Goal: Task Accomplishment & Management: Complete application form

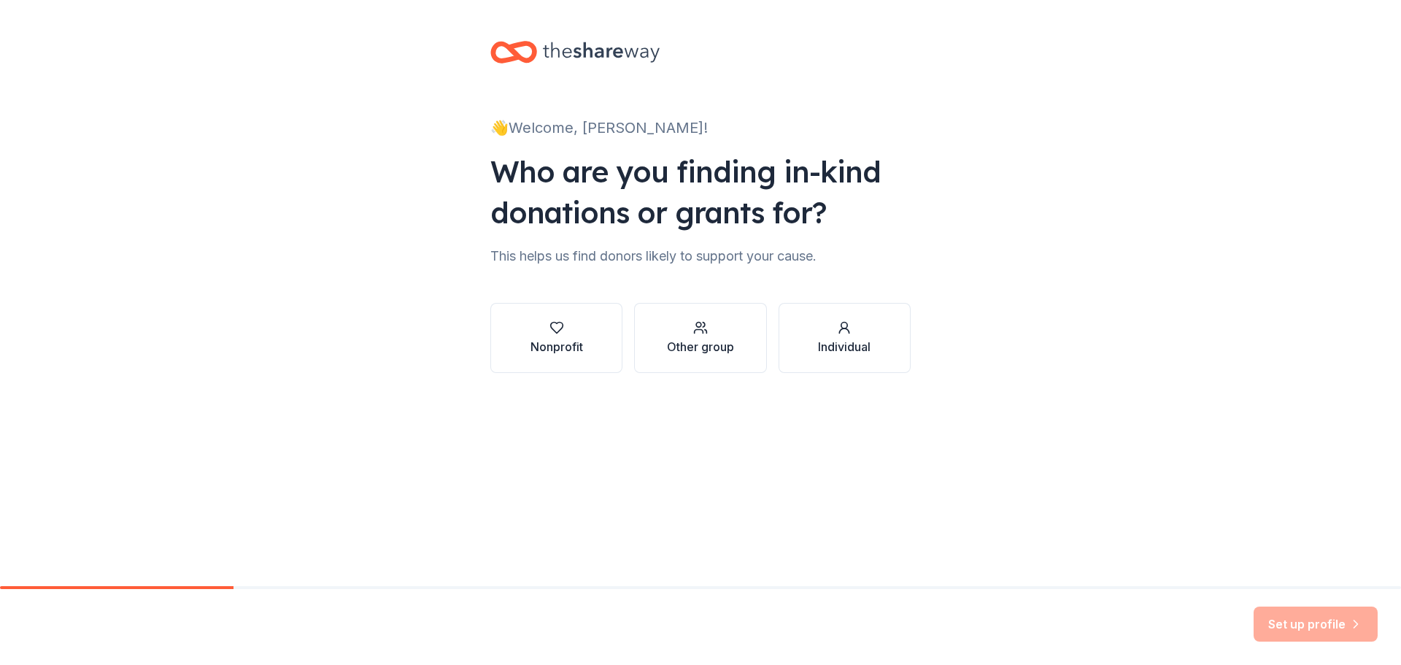
click at [468, 398] on div "👋 Welcome, Courtney! Who are you finding in-kind donations or grants for? This …" at bounding box center [700, 221] width 467 height 443
click at [573, 341] on div "Nonprofit" at bounding box center [556, 347] width 53 height 18
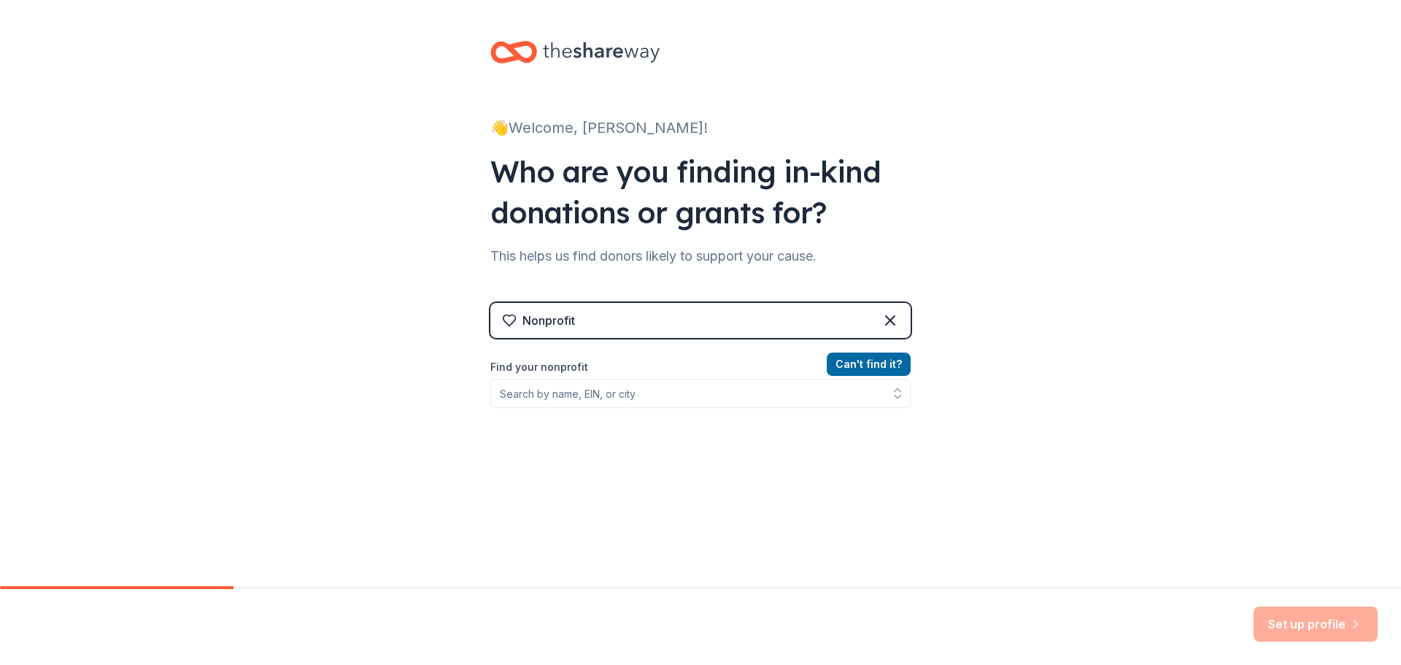
click at [617, 320] on div "Nonprofit" at bounding box center [700, 320] width 420 height 35
click at [648, 395] on input "Find your nonprofit" at bounding box center [700, 393] width 420 height 29
click at [649, 394] on input "Find your nonprofit" at bounding box center [700, 393] width 420 height 29
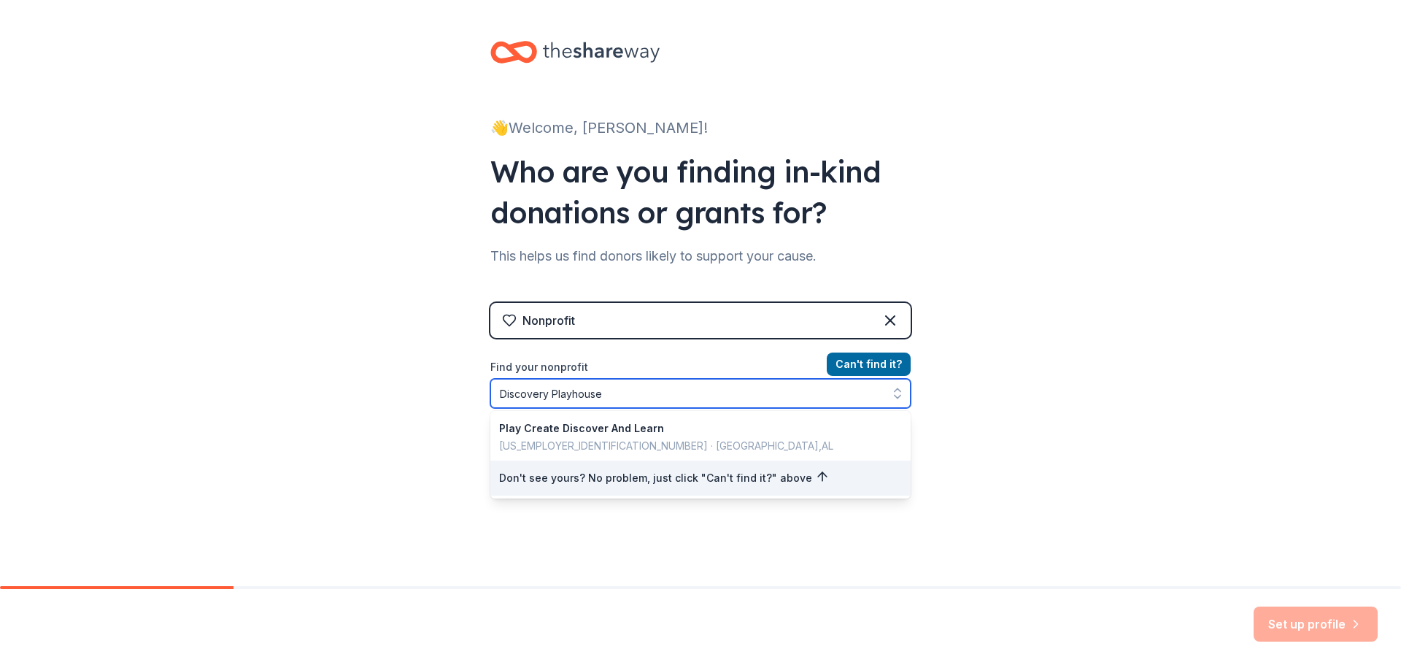
type input "Discovery Playhouse"
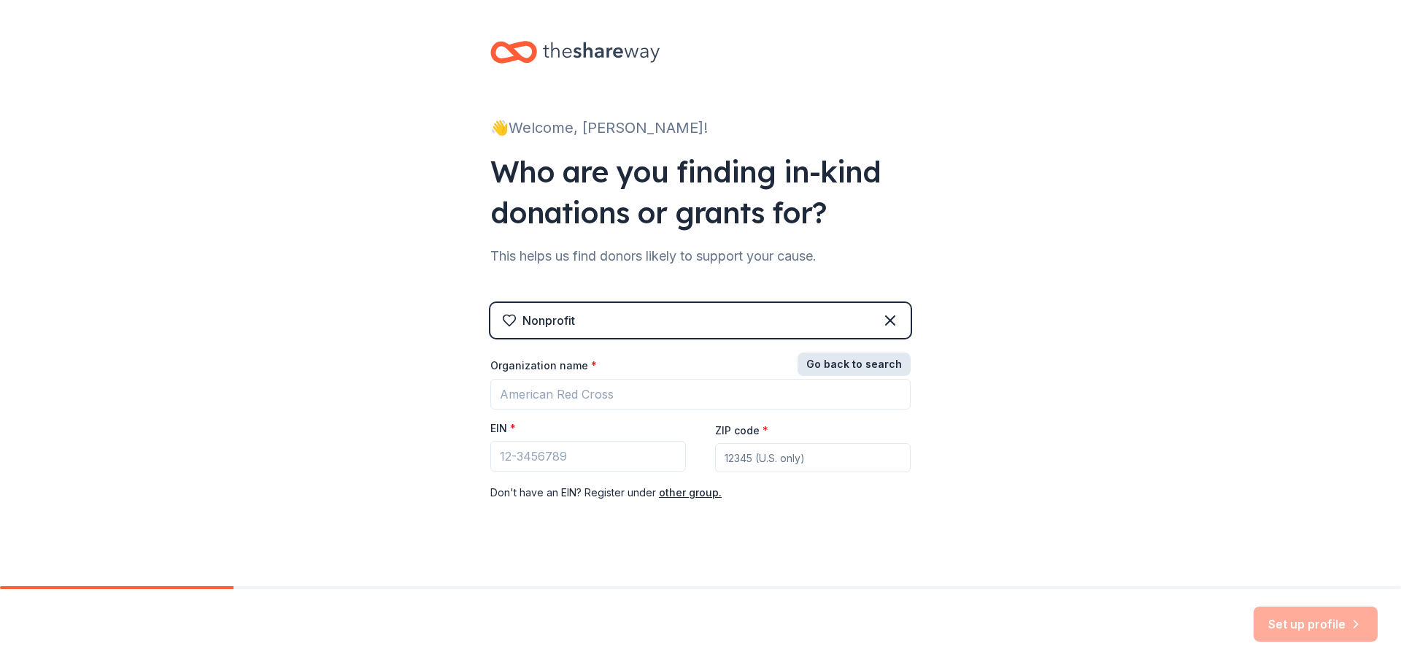
click at [859, 363] on button "Go back to search" at bounding box center [854, 363] width 113 height 23
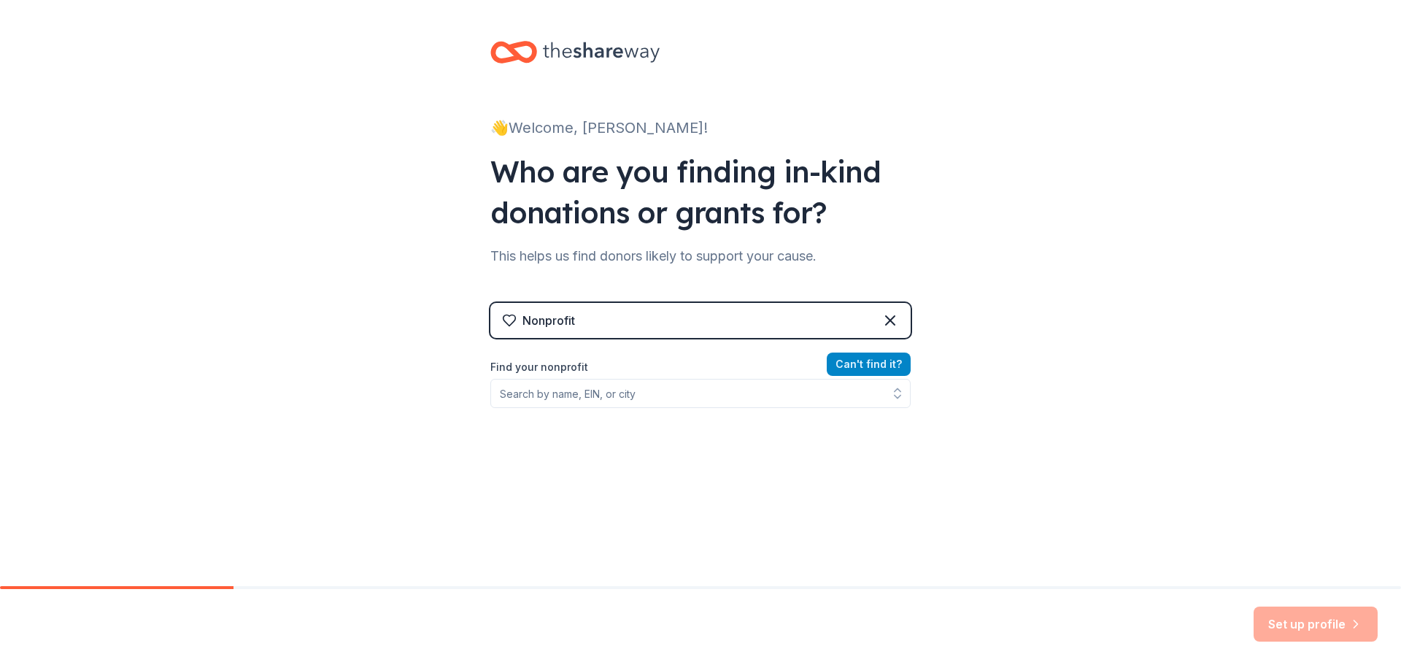
click at [838, 363] on button "Can ' t find it?" at bounding box center [869, 363] width 84 height 23
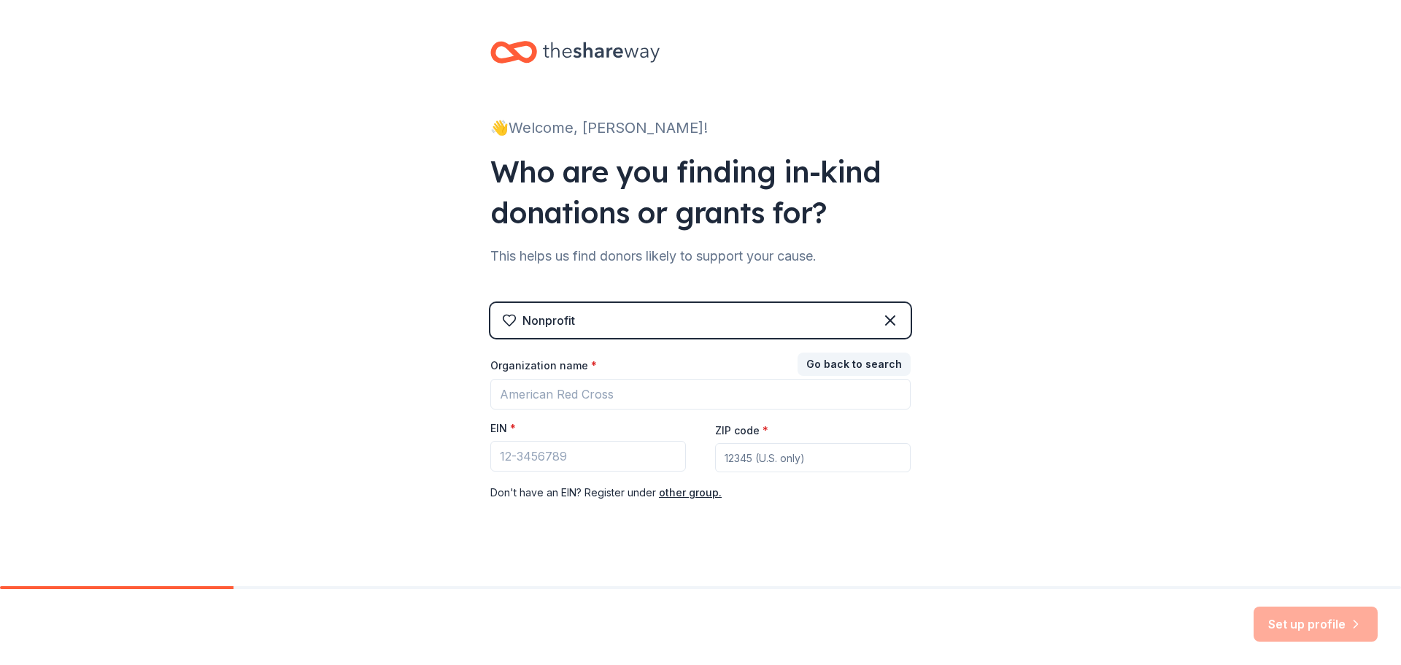
drag, startPoint x: 818, startPoint y: 458, endPoint x: 665, endPoint y: 460, distance: 152.5
click at [667, 460] on div "Organization name * EIN * ZIP code * Don ' t have an EIN? Register under other …" at bounding box center [700, 429] width 420 height 143
type input "63701"
click at [652, 393] on input "Organization name *" at bounding box center [700, 394] width 420 height 31
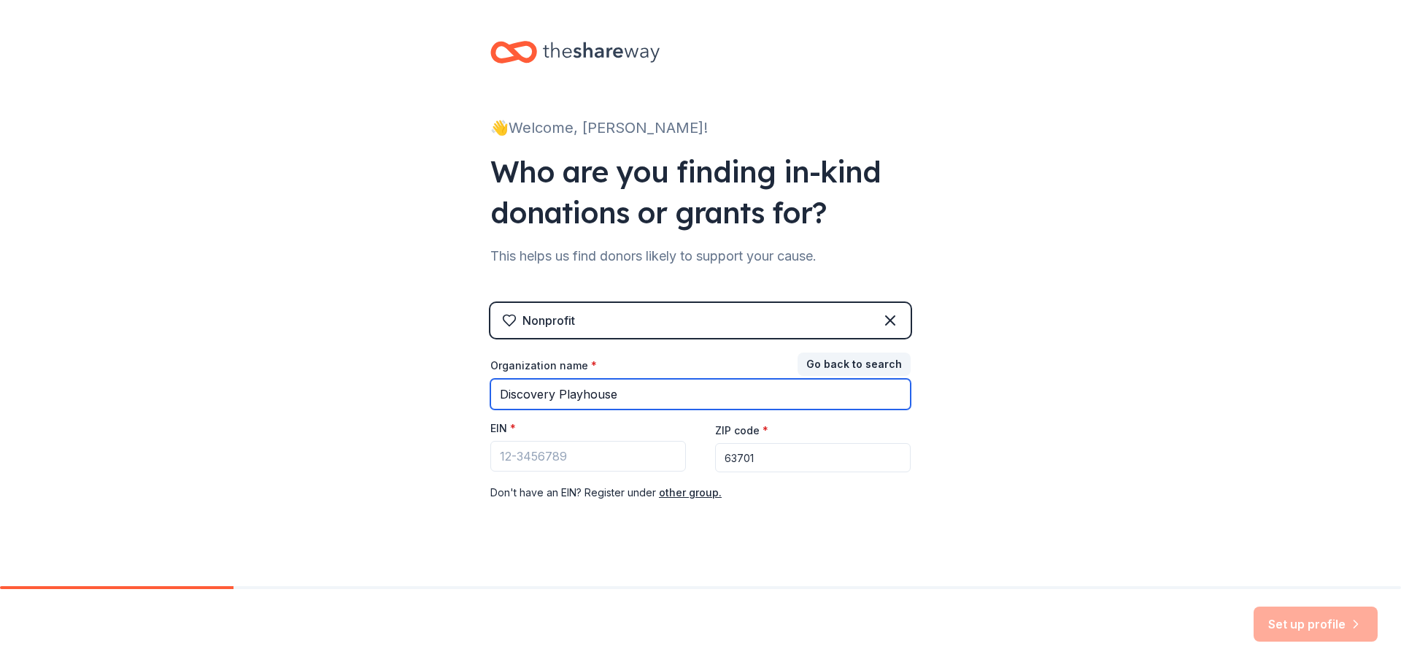
type input "Discovery Playhouse"
click at [771, 452] on input "63701" at bounding box center [813, 457] width 196 height 29
click at [717, 494] on div "Don ' t have an EIN? Register under other group." at bounding box center [700, 493] width 420 height 18
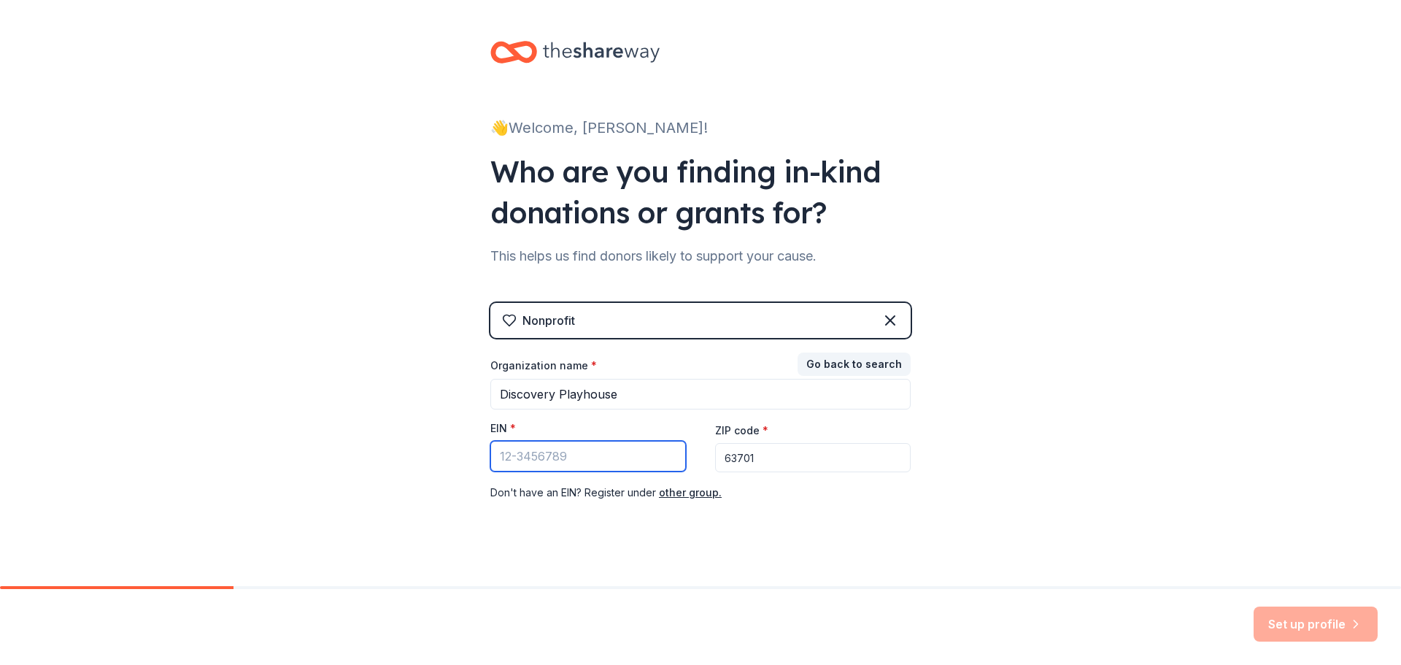
click at [588, 455] on input "EIN *" at bounding box center [588, 456] width 196 height 31
click at [548, 455] on input "EIN *" at bounding box center [588, 456] width 196 height 31
type input "74-3163851"
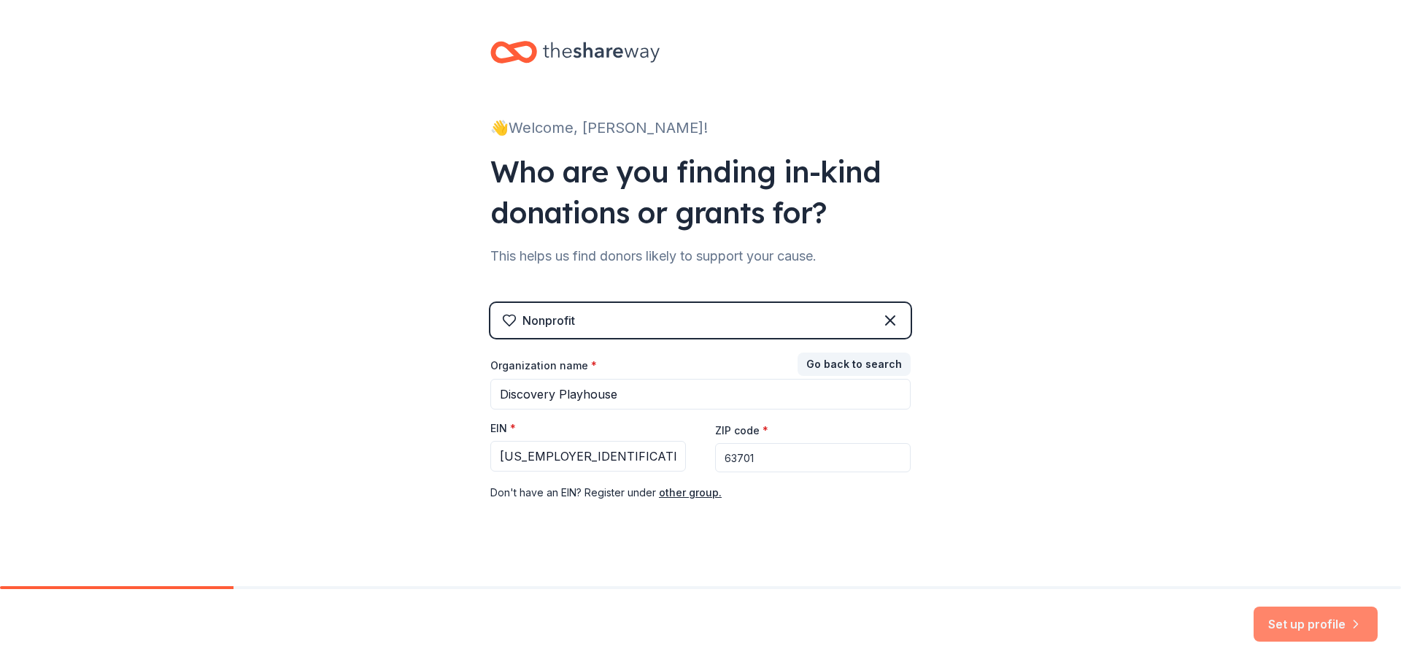
click at [1321, 619] on button "Set up profile" at bounding box center [1316, 623] width 124 height 35
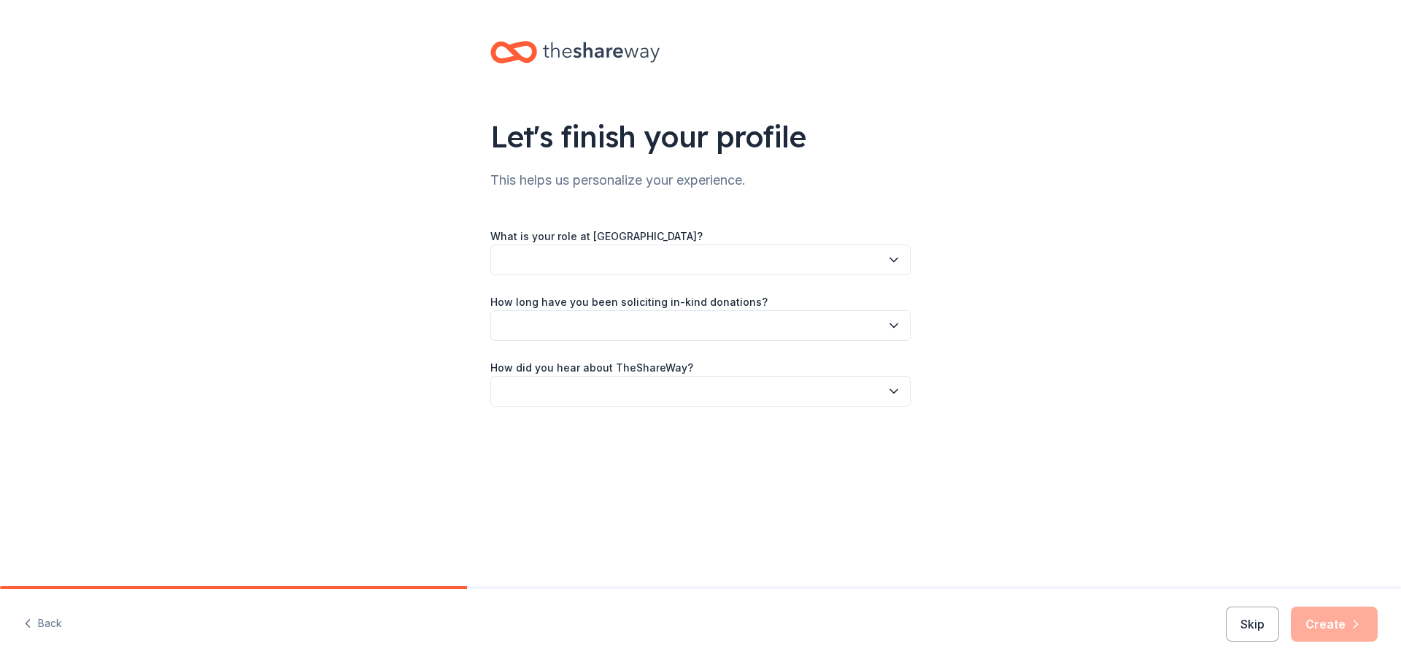
click at [603, 258] on button "button" at bounding box center [700, 259] width 420 height 31
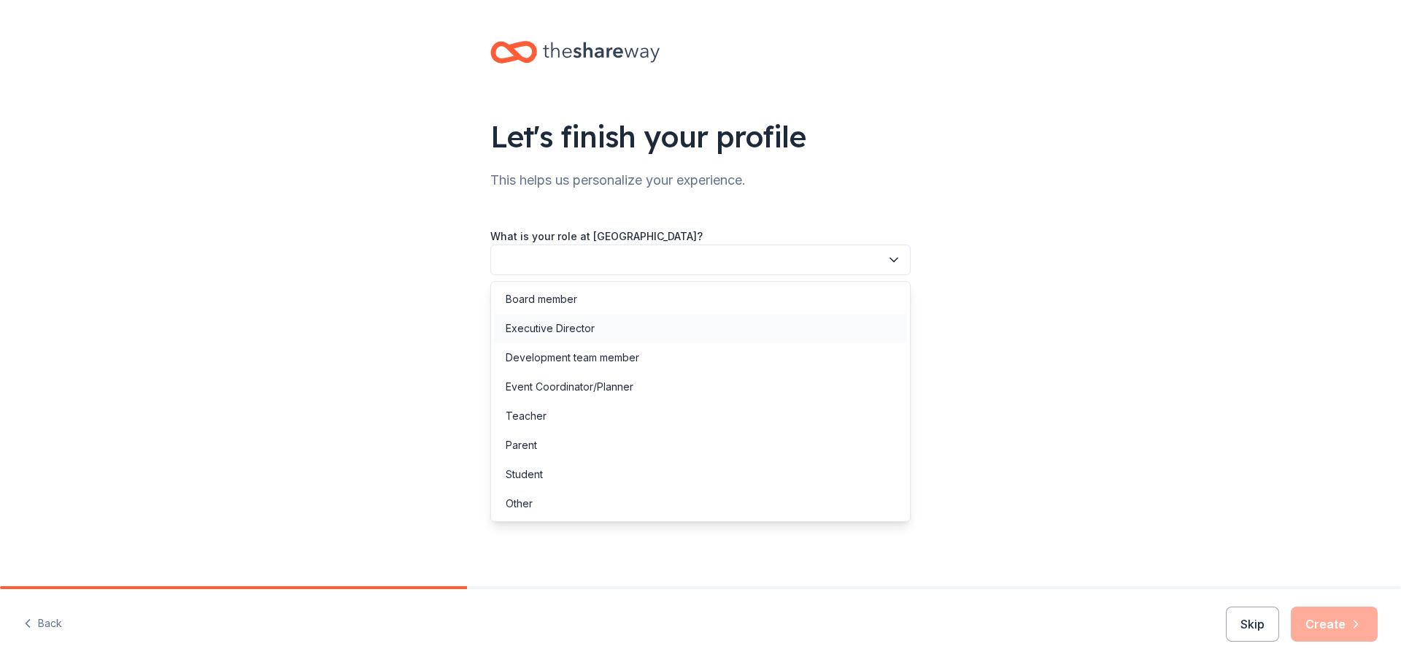
click at [587, 325] on div "Executive Director" at bounding box center [550, 329] width 89 height 18
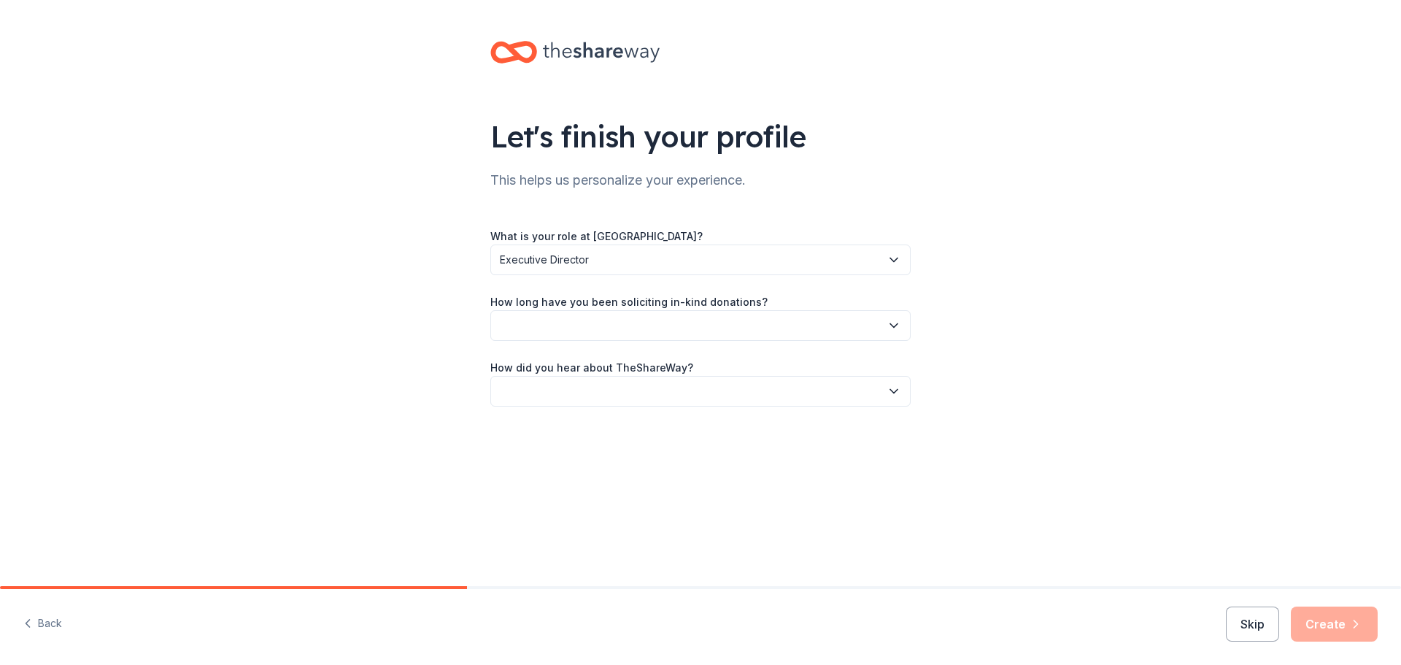
click at [604, 324] on button "button" at bounding box center [700, 325] width 420 height 31
click at [595, 362] on div "This is my first time!" at bounding box center [552, 365] width 93 height 18
click at [592, 389] on button "button" at bounding box center [700, 391] width 420 height 31
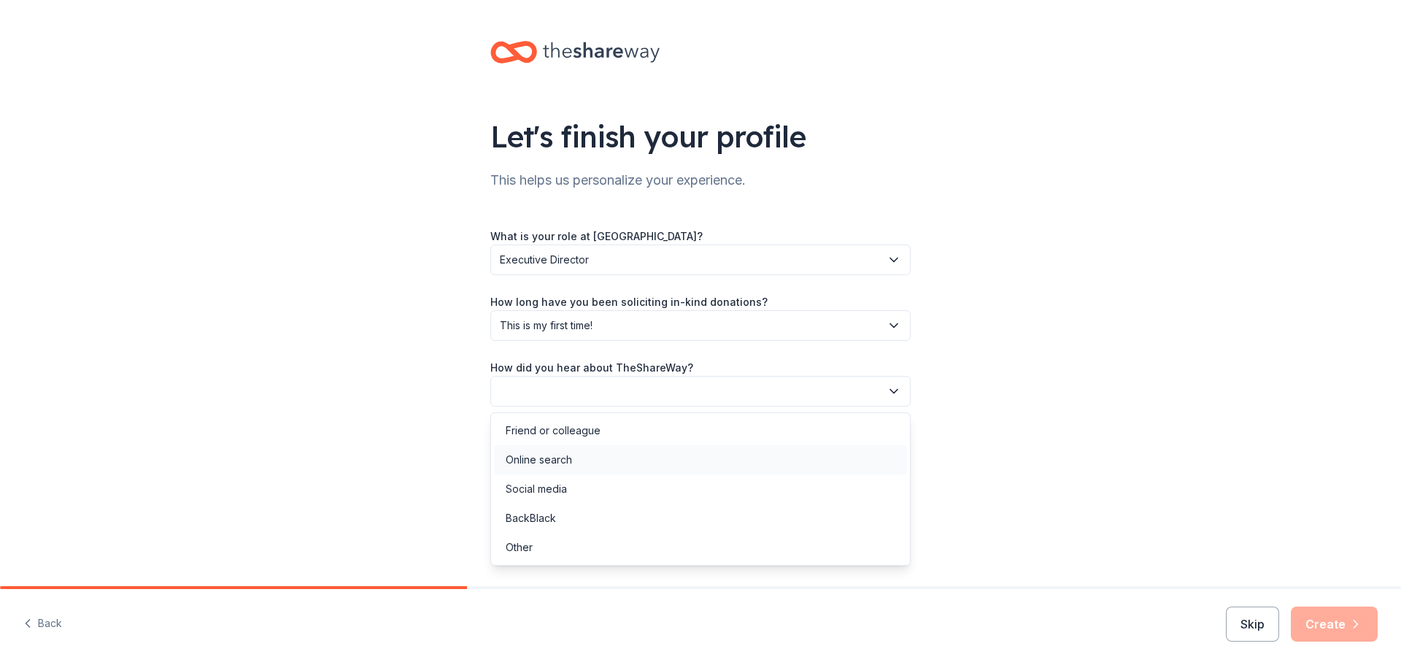
click at [569, 455] on div "Online search" at bounding box center [539, 460] width 66 height 18
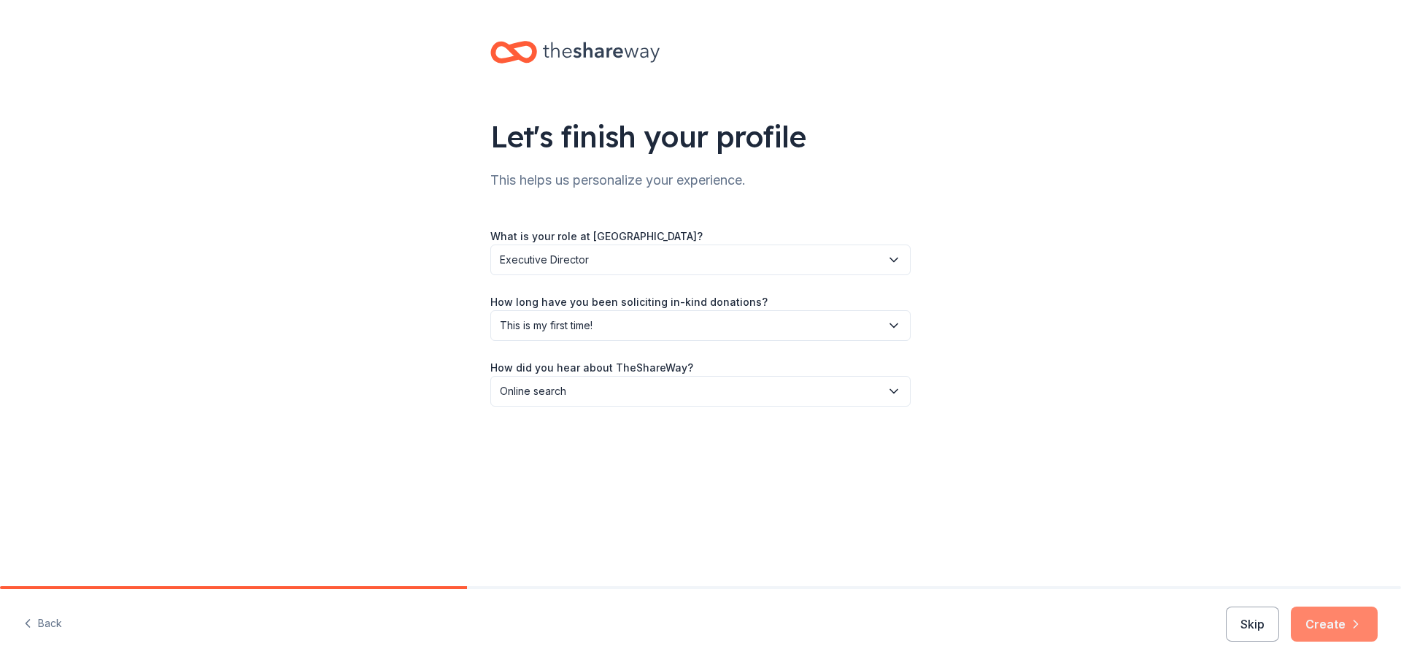
click at [1329, 624] on button "Create" at bounding box center [1334, 623] width 87 height 35
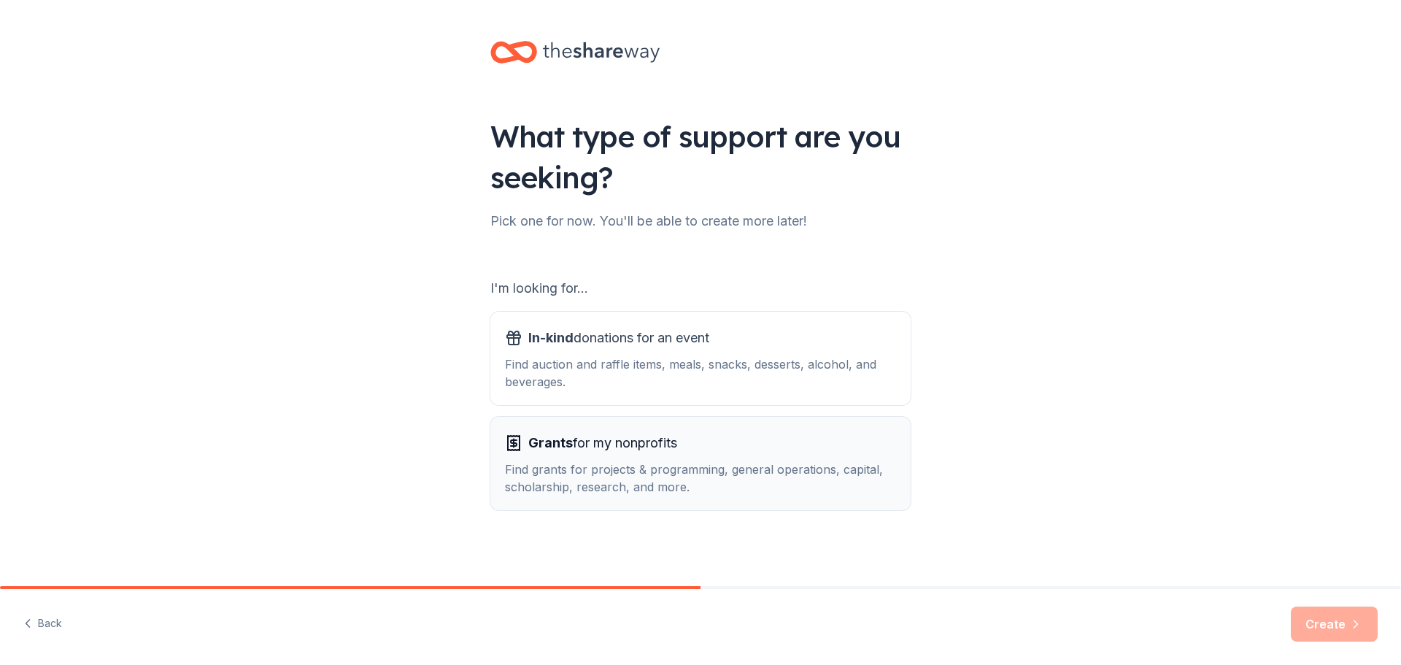
click at [692, 463] on div "Find grants for projects & programming, general operations, capital, scholarshi…" at bounding box center [700, 477] width 391 height 35
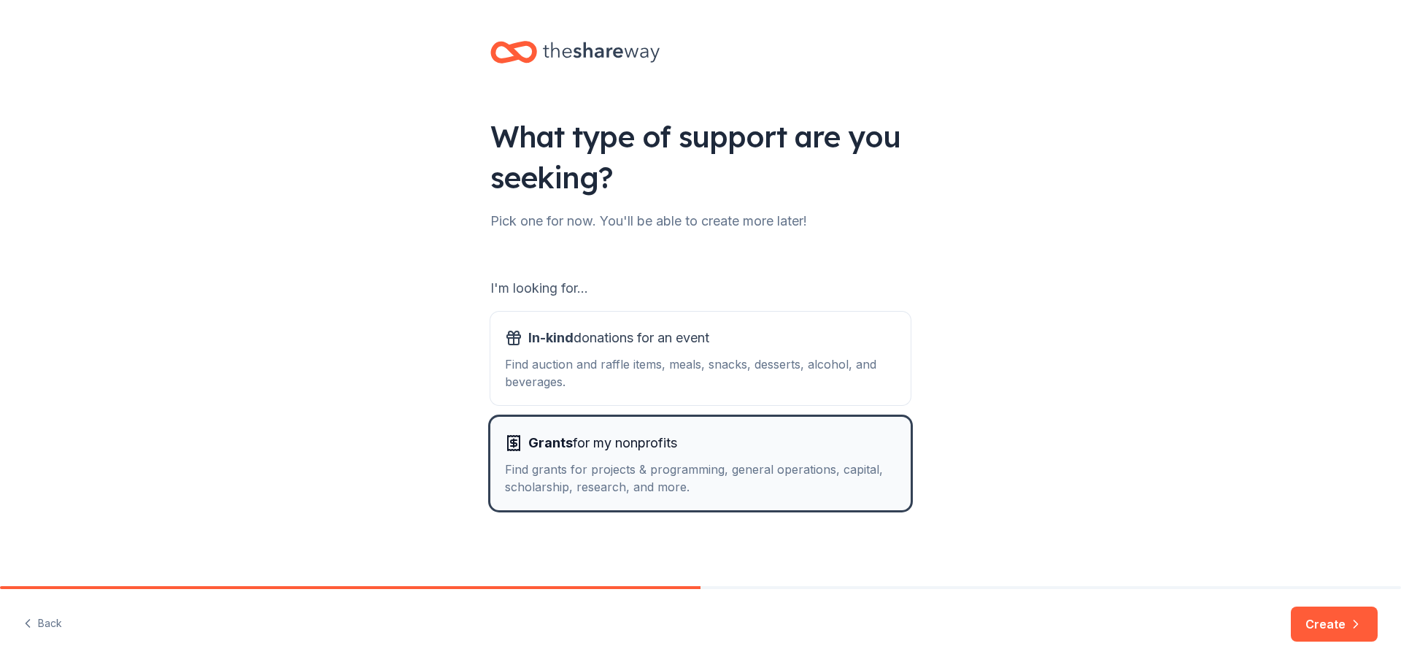
click at [692, 466] on div "Find grants for projects & programming, general operations, capital, scholarshi…" at bounding box center [700, 477] width 391 height 35
click at [1323, 625] on button "Create" at bounding box center [1334, 623] width 87 height 35
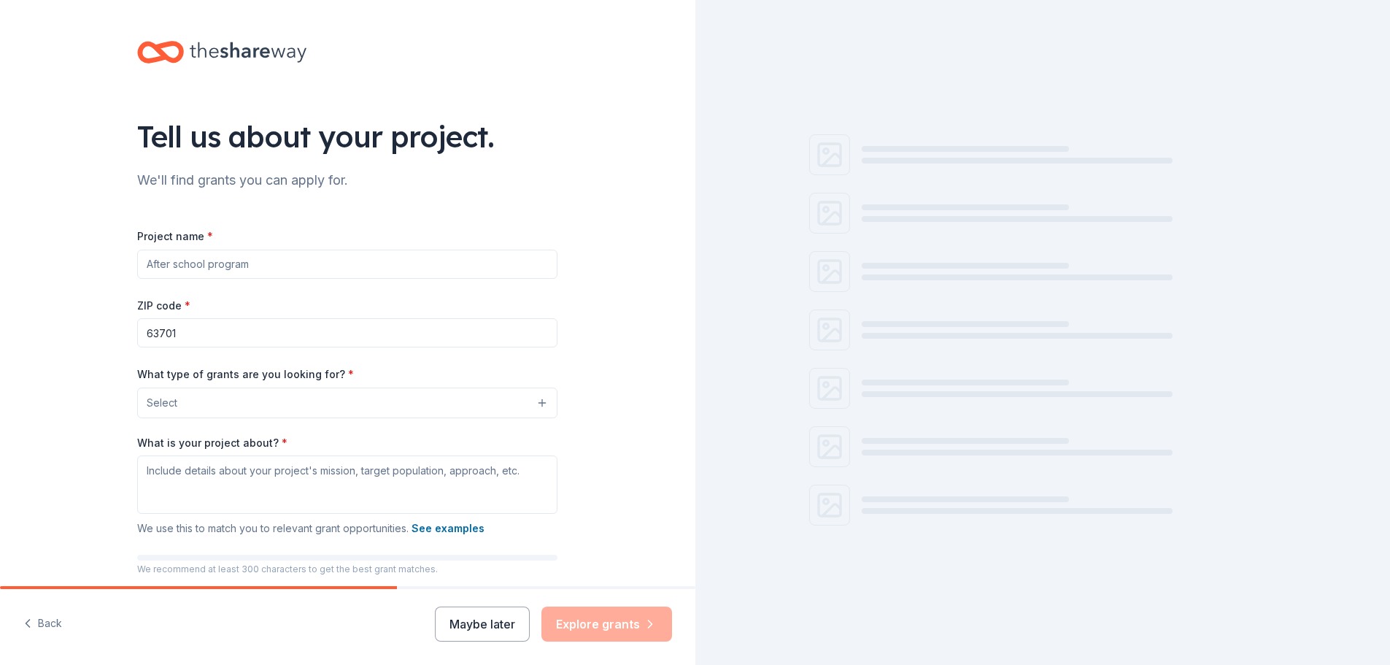
click at [269, 268] on input "Project name *" at bounding box center [347, 264] width 420 height 29
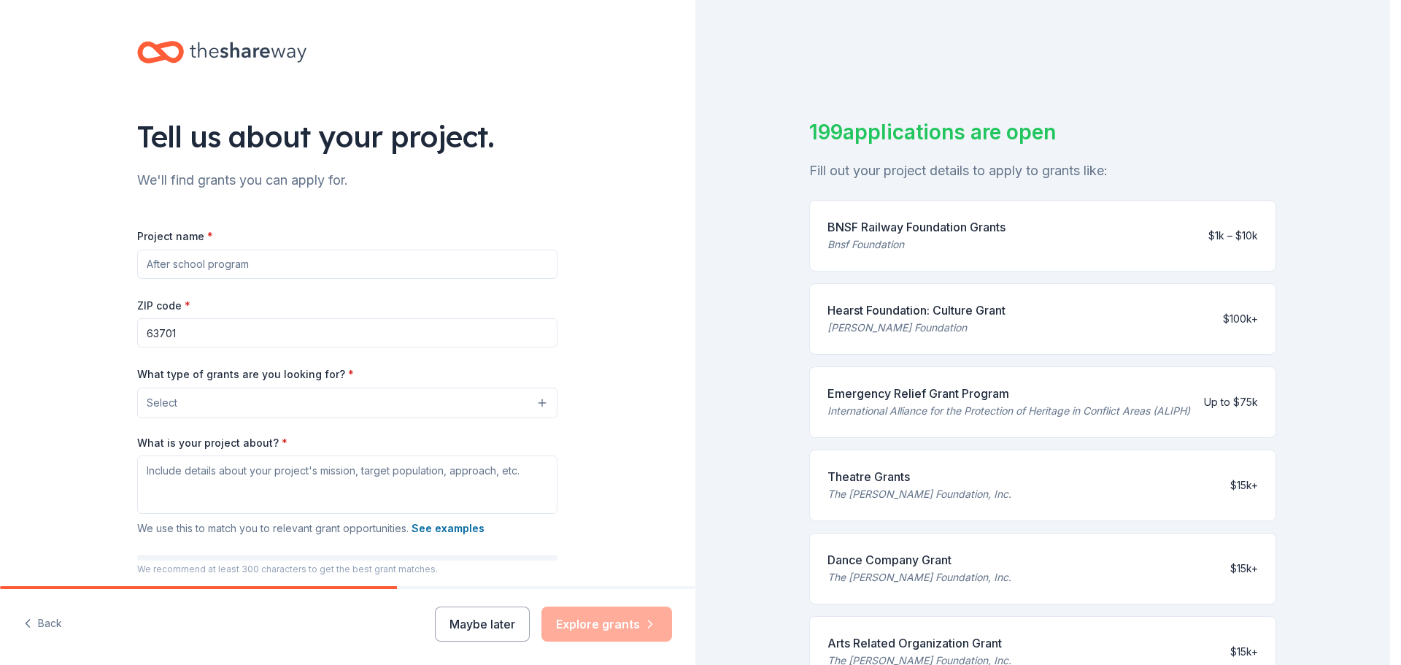
click at [256, 400] on button "Select" at bounding box center [347, 402] width 420 height 31
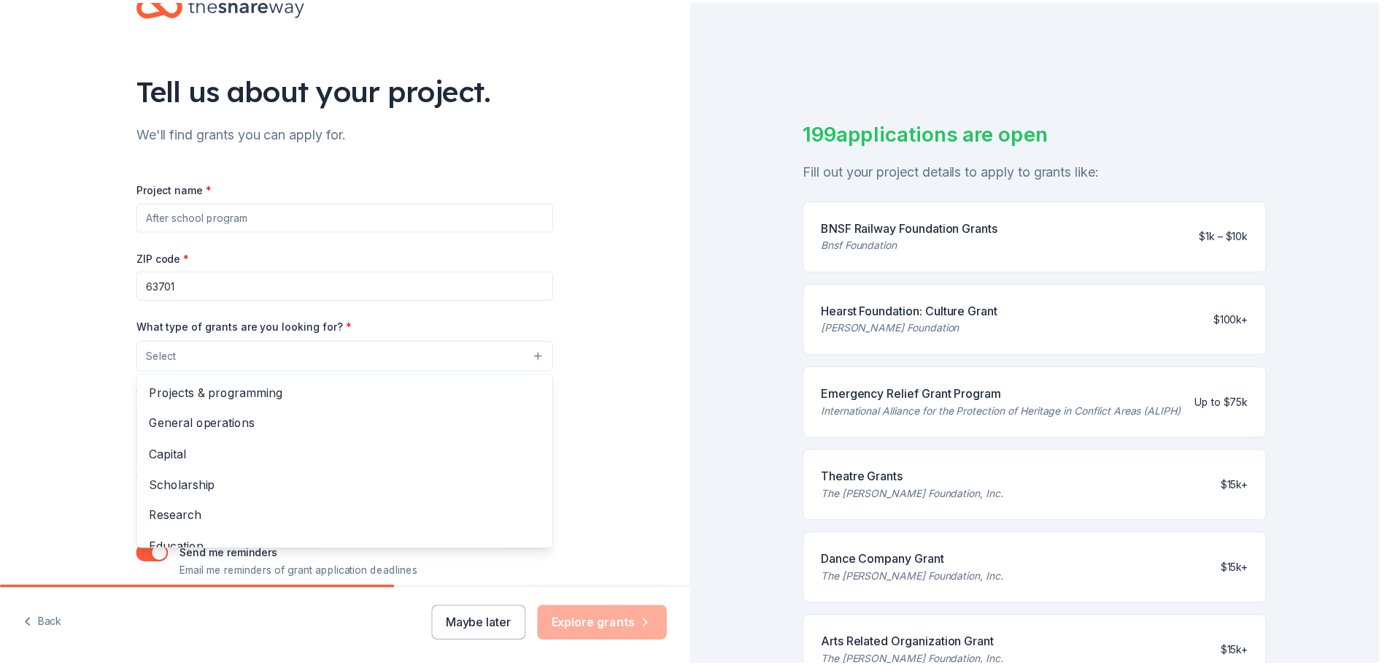
scroll to position [73, 0]
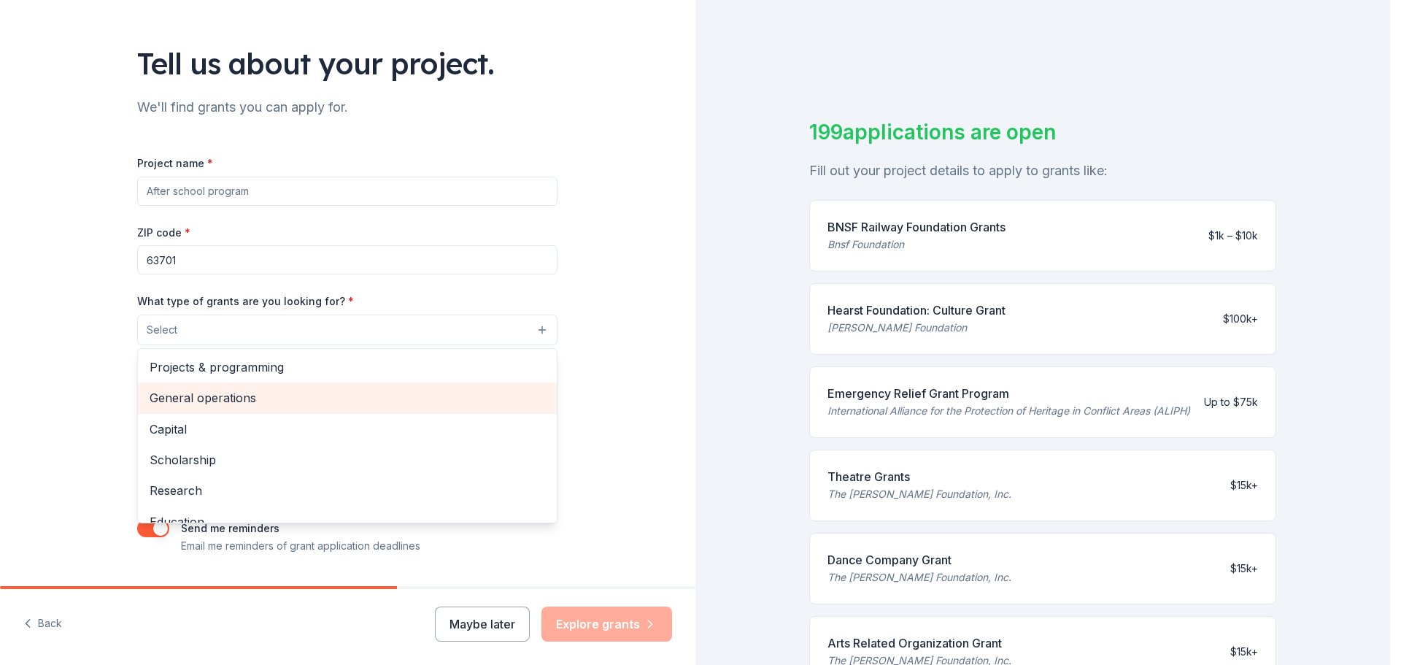
click at [229, 398] on span "General operations" at bounding box center [347, 397] width 395 height 19
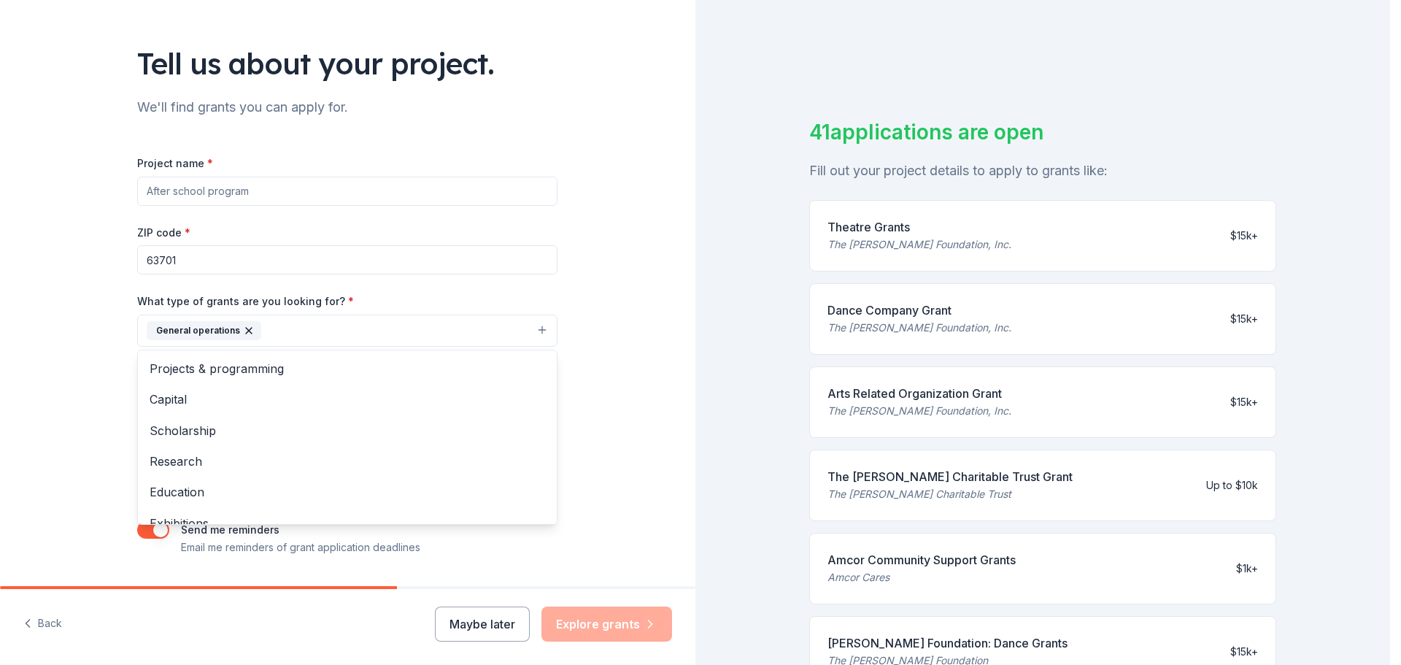
click at [255, 193] on div "Project name * ZIP code * 63701 What type of grants are you looking for? * Gene…" at bounding box center [347, 355] width 420 height 402
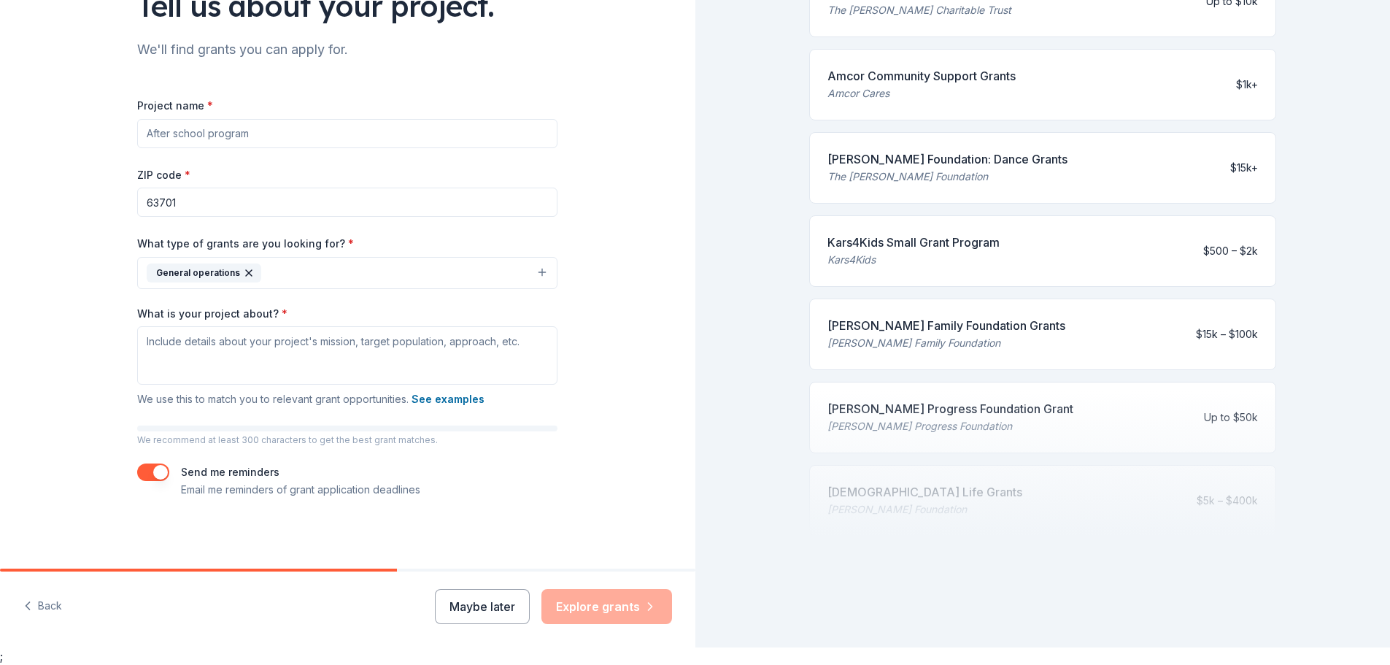
scroll to position [0, 0]
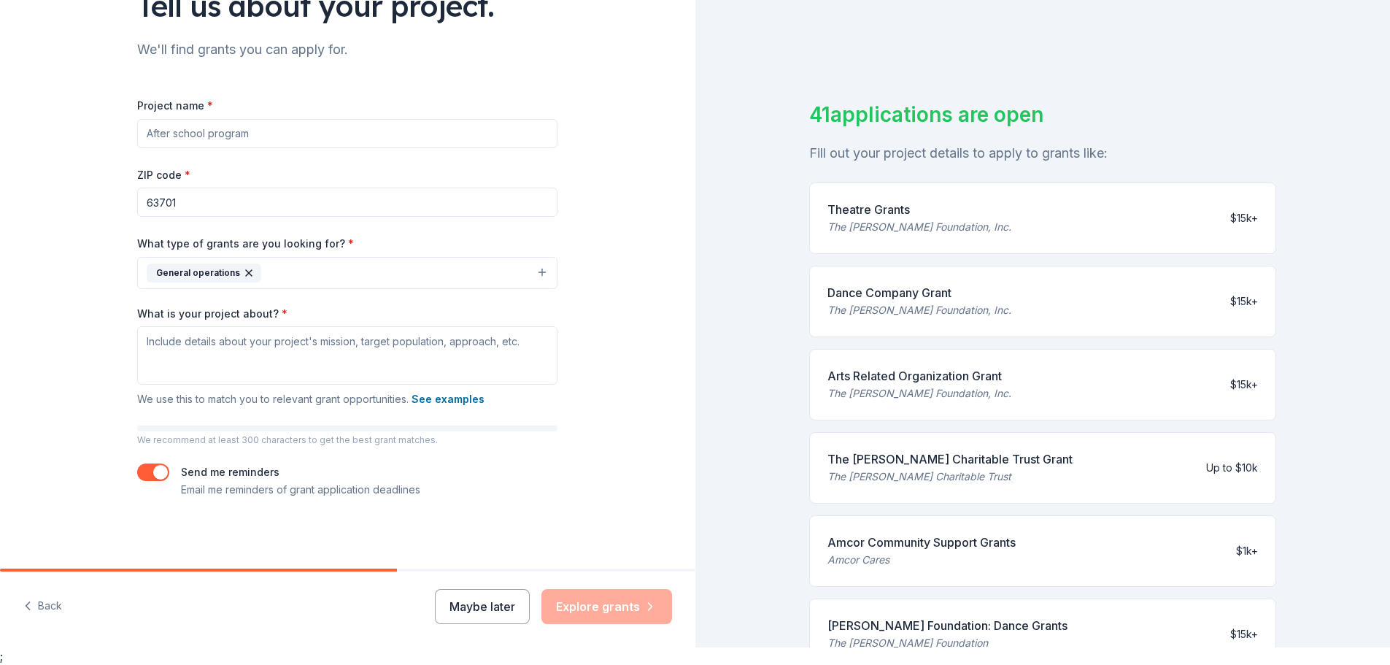
click at [282, 138] on input "Project name *" at bounding box center [347, 133] width 420 height 29
type input "Children's Museum exhibits"
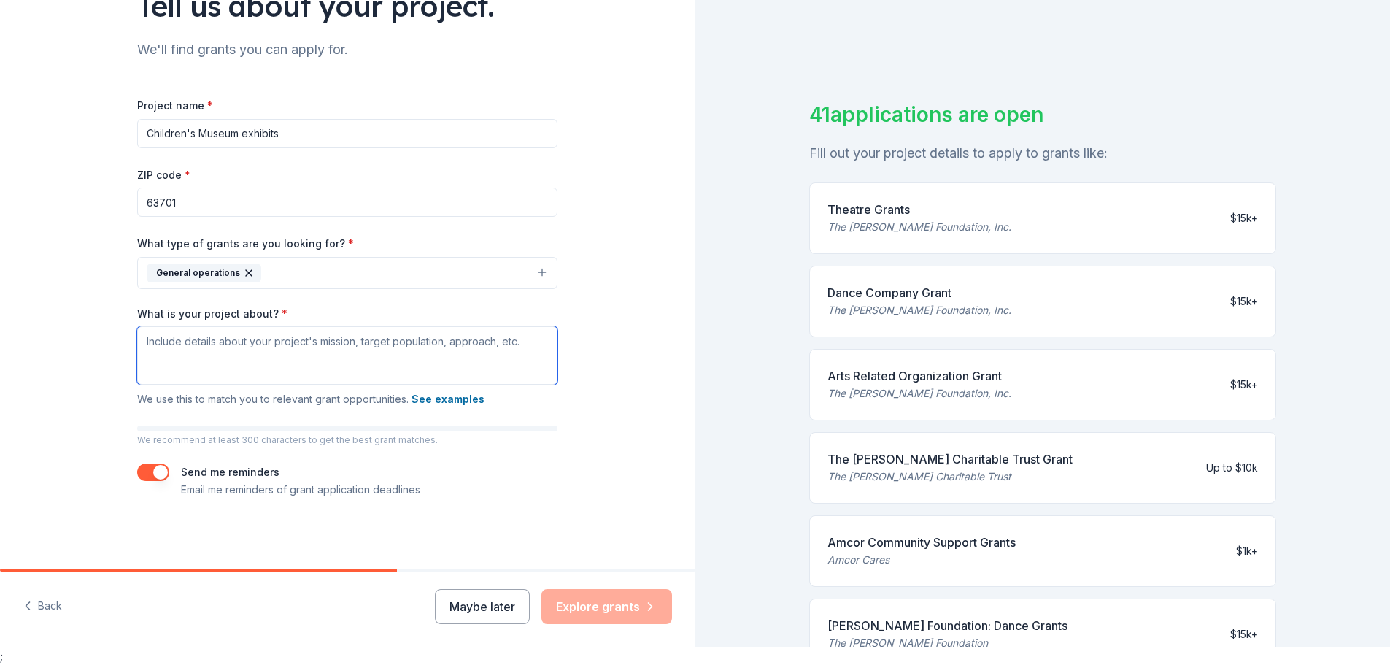
click at [282, 349] on textarea "What is your project about? *" at bounding box center [347, 355] width 420 height 58
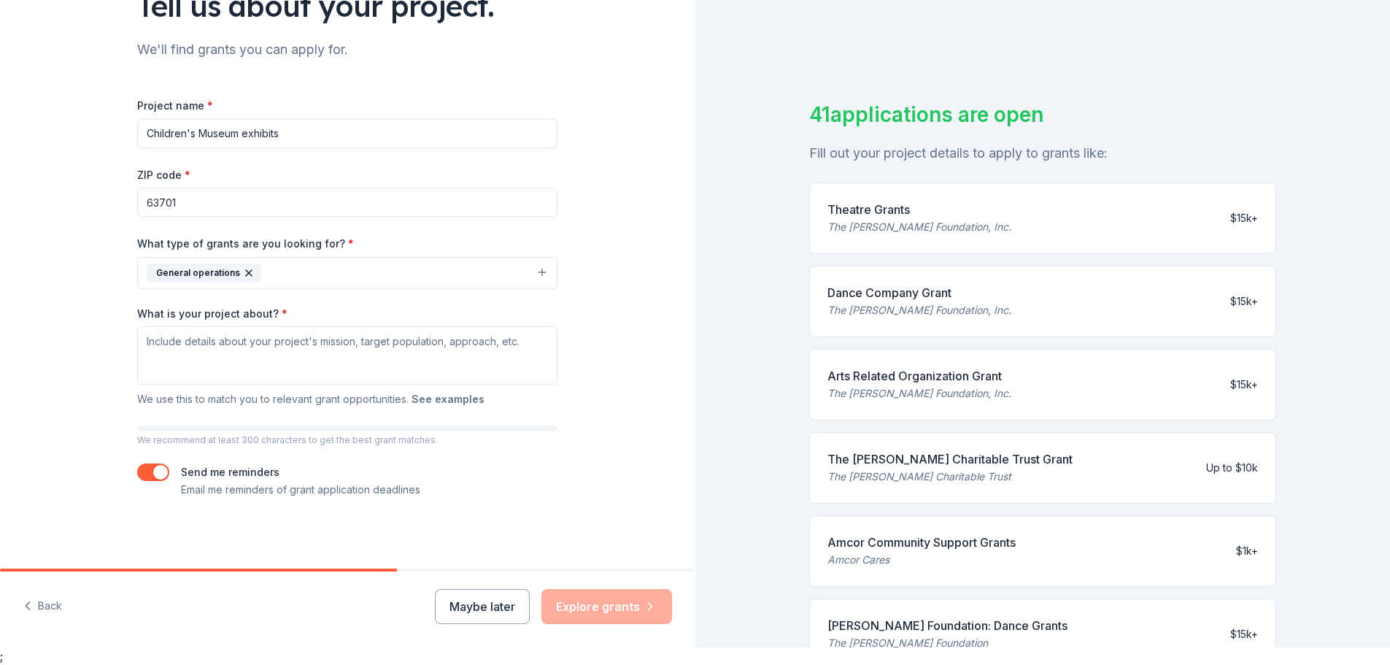
click at [439, 402] on button "See examples" at bounding box center [448, 399] width 73 height 18
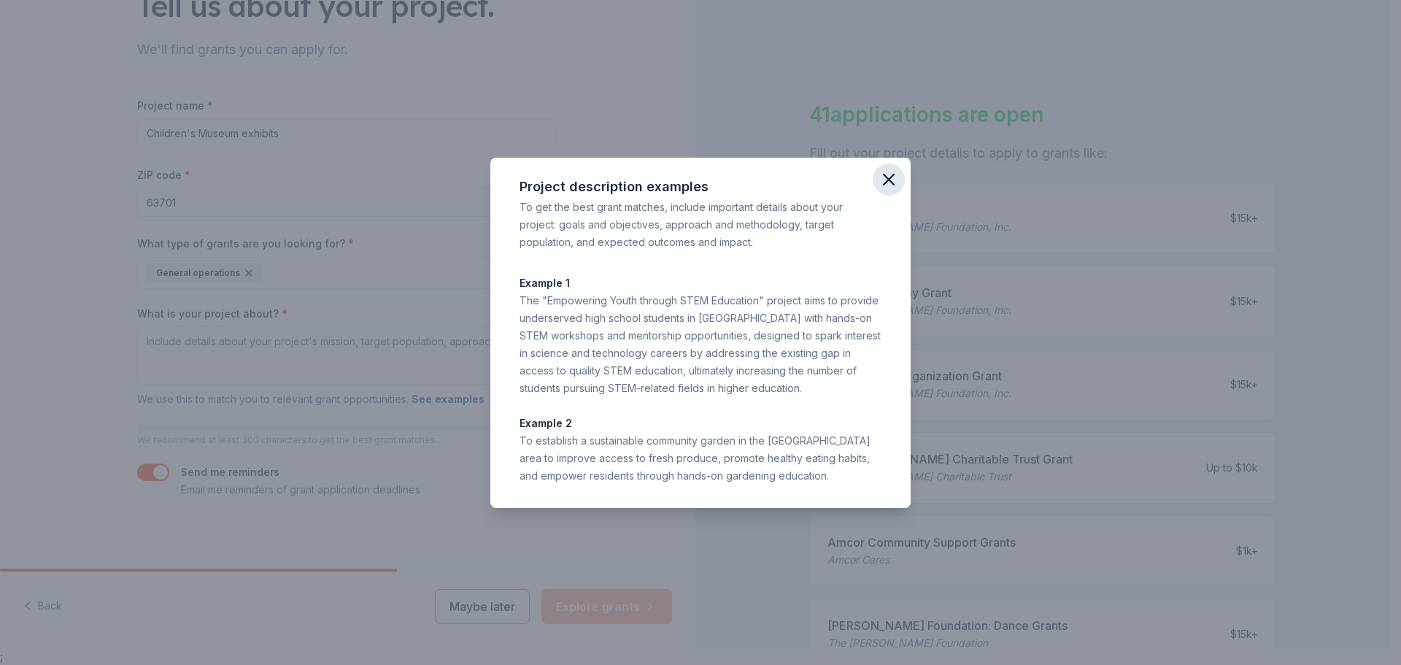
click at [888, 177] on icon "button" at bounding box center [889, 179] width 10 height 10
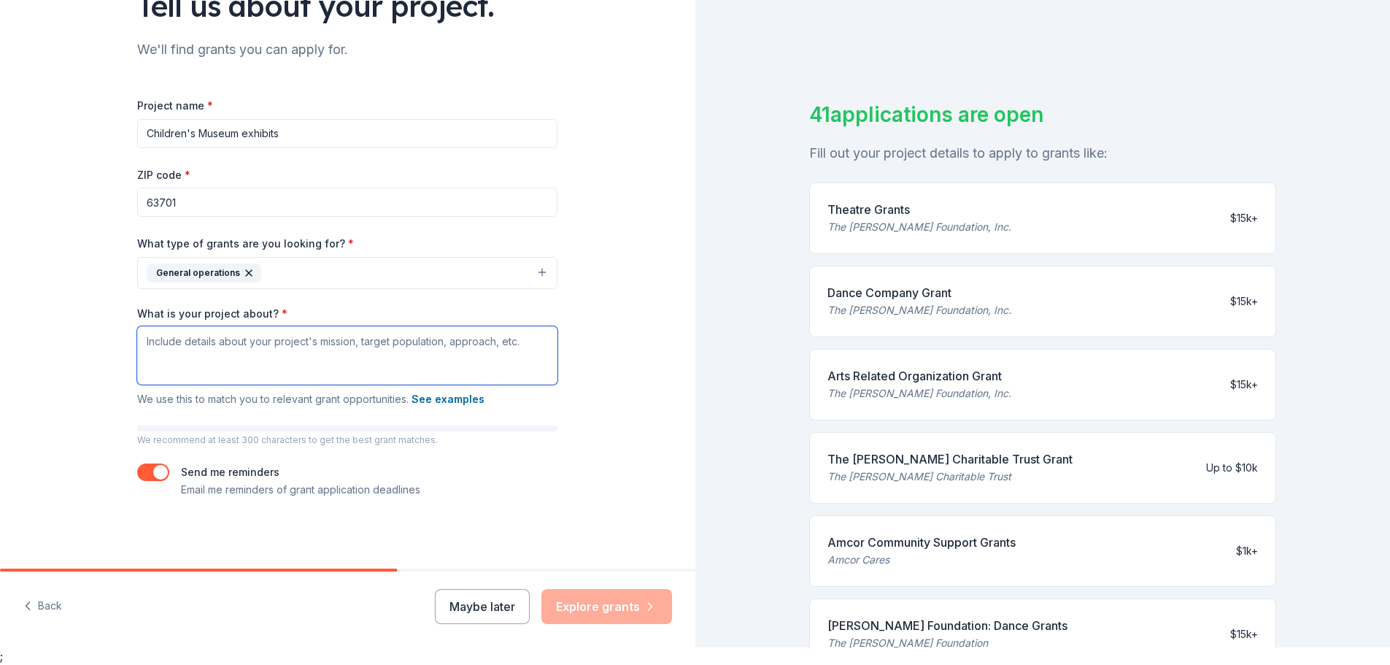
click at [270, 354] on textarea "What is your project about? *" at bounding box center [347, 355] width 420 height 58
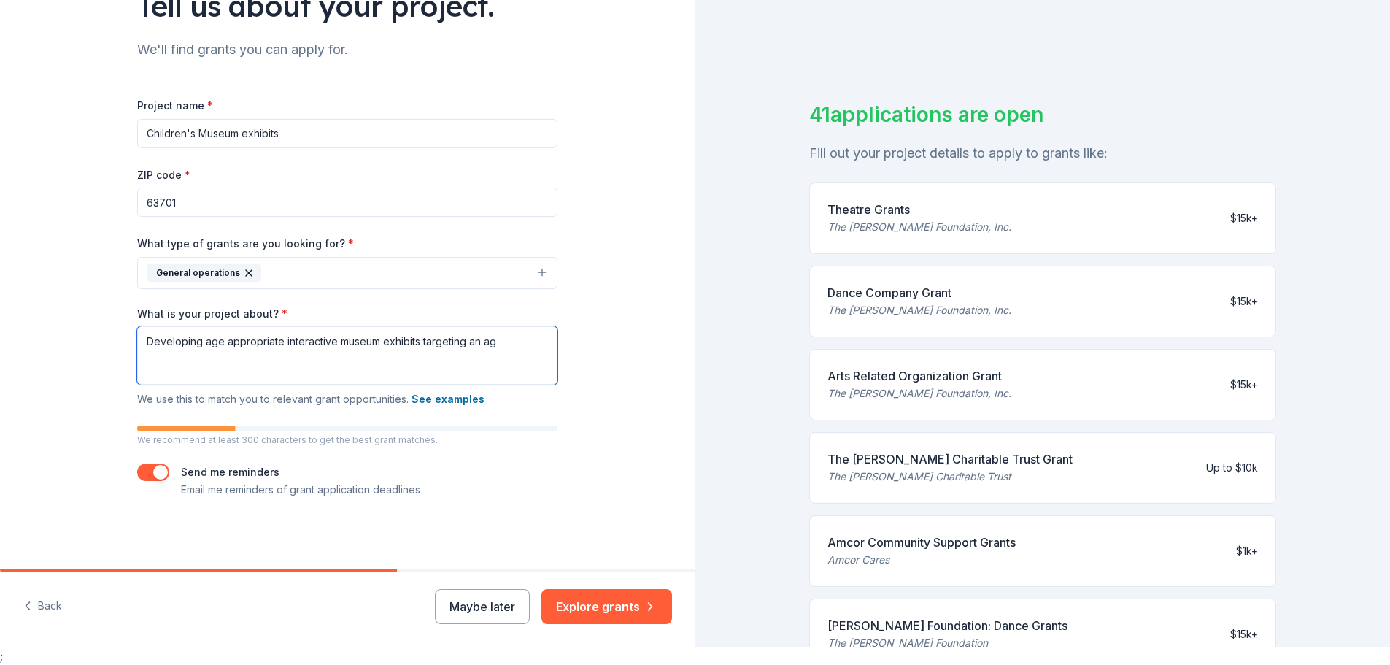
click at [220, 347] on textarea "Developing age appropriate interactive museum exhibits targeting an ag" at bounding box center [347, 355] width 420 height 58
drag, startPoint x: 465, startPoint y: 342, endPoint x: 513, endPoint y: 340, distance: 48.2
click at [513, 340] on textarea "Developing age-appropriate interactive museum exhibits targeting an ag" at bounding box center [347, 355] width 420 height 58
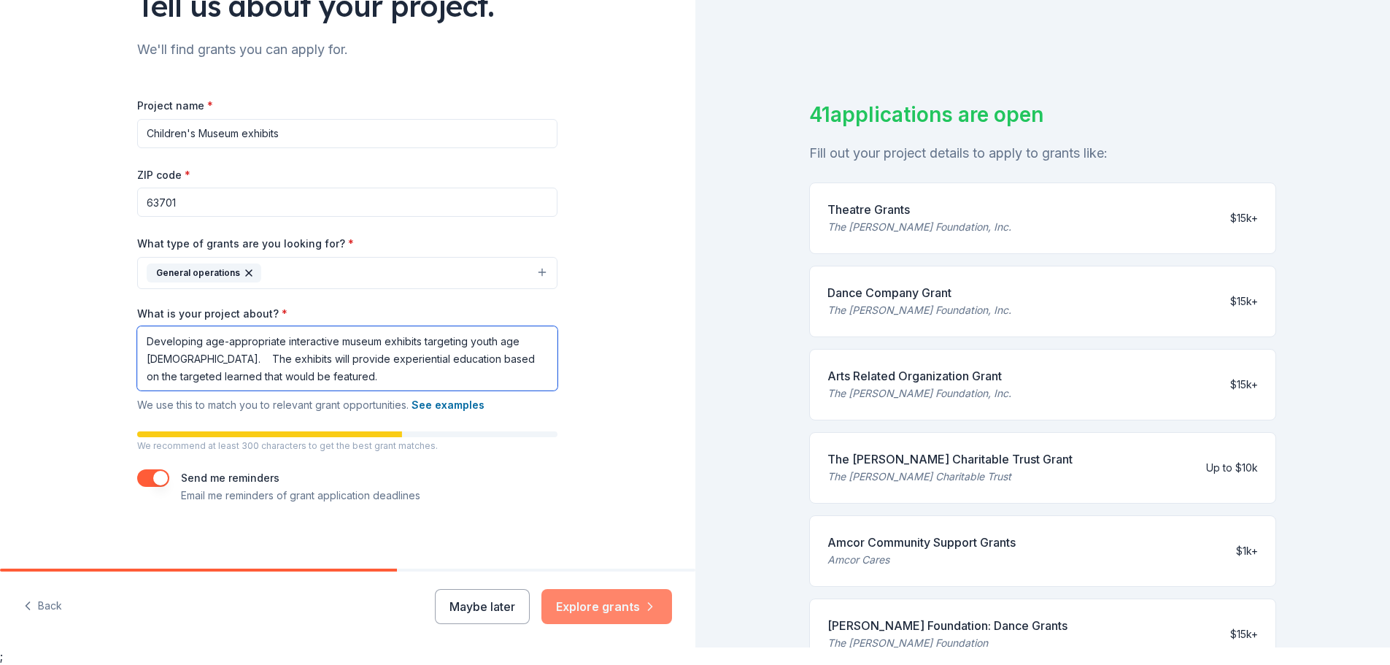
type textarea "Developing age-appropriate interactive museum exhibits targeting youth age 1 - …"
click at [610, 610] on button "Explore grants" at bounding box center [606, 606] width 131 height 35
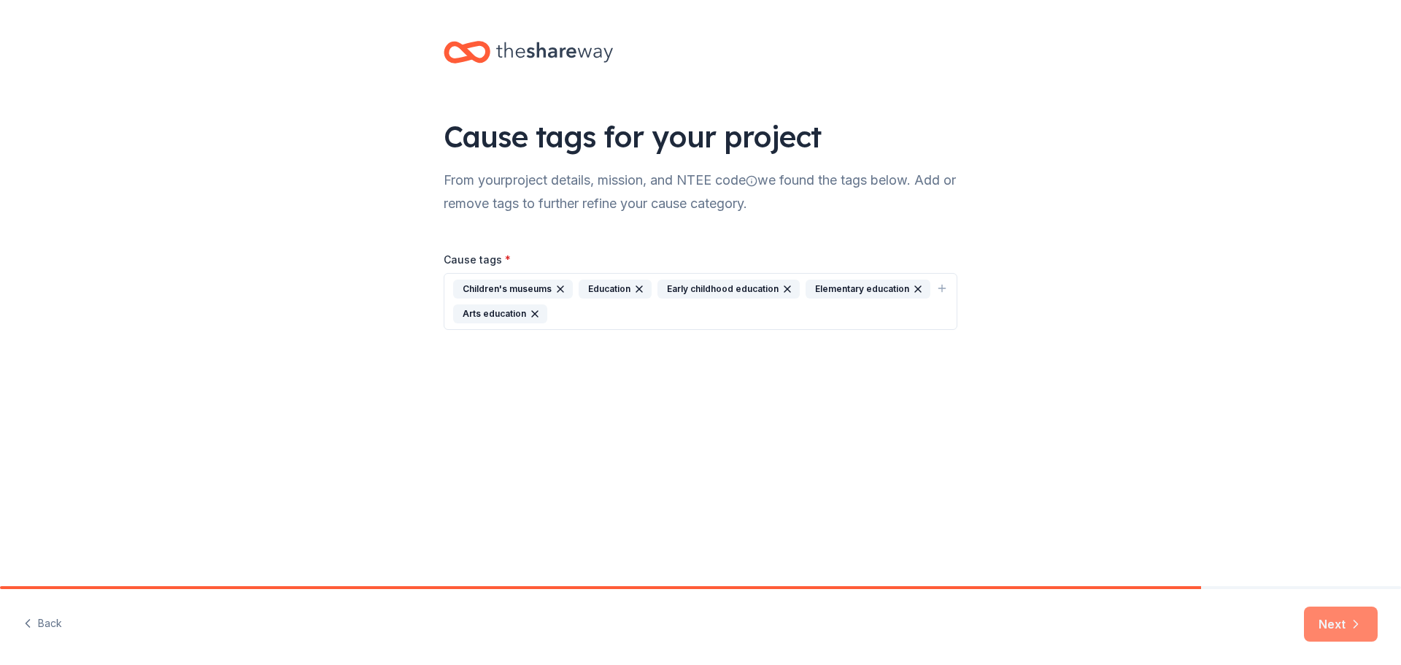
click at [1338, 625] on button "Next" at bounding box center [1341, 623] width 74 height 35
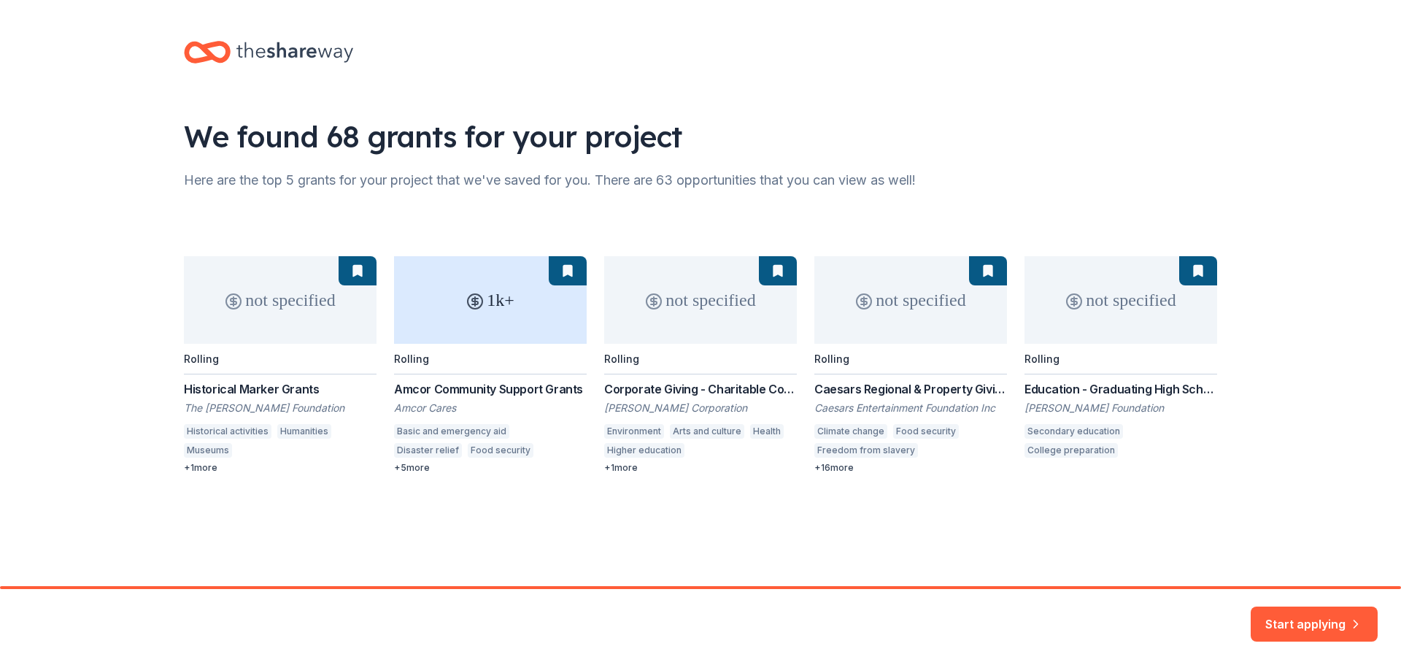
click at [1127, 324] on div "not specified Rolling Historical Marker Grants The William G. Pomeroy Foundatio…" at bounding box center [700, 364] width 1033 height 217
click at [236, 301] on div "not specified Rolling Historical Marker Grants The William G. Pomeroy Foundatio…" at bounding box center [700, 364] width 1033 height 217
click at [206, 467] on div "not specified Rolling Historical Marker Grants The William G. Pomeroy Foundatio…" at bounding box center [700, 364] width 1033 height 217
click at [1316, 624] on button "Start applying" at bounding box center [1314, 615] width 127 height 35
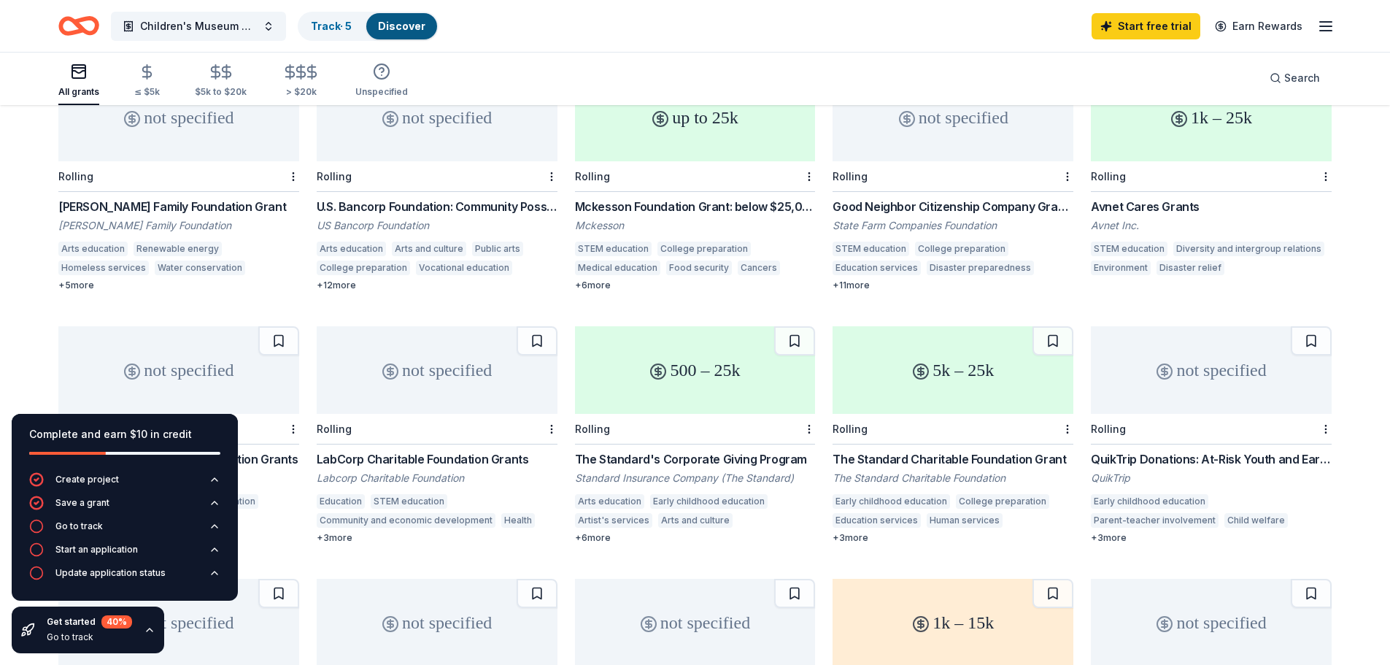
scroll to position [438, 0]
click at [960, 370] on div "5k – 25k" at bounding box center [953, 372] width 241 height 88
click at [932, 373] on div "5k – 25k" at bounding box center [953, 372] width 241 height 88
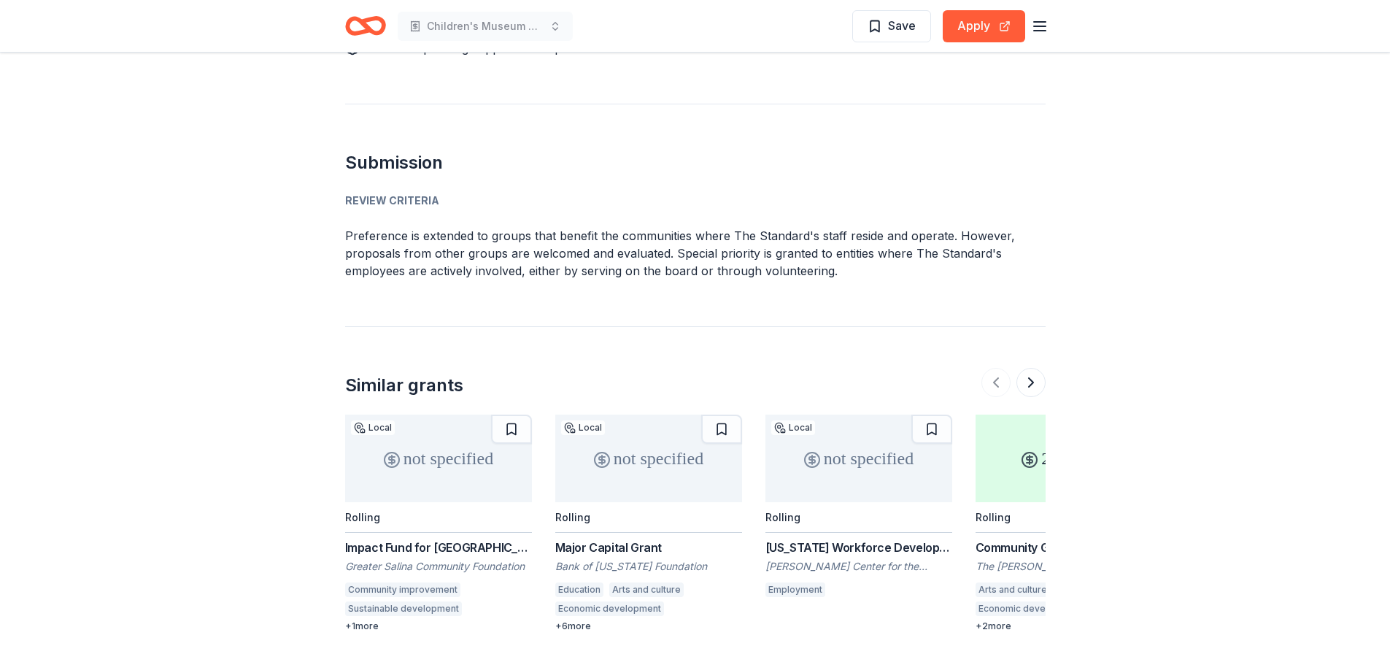
scroll to position [1751, 0]
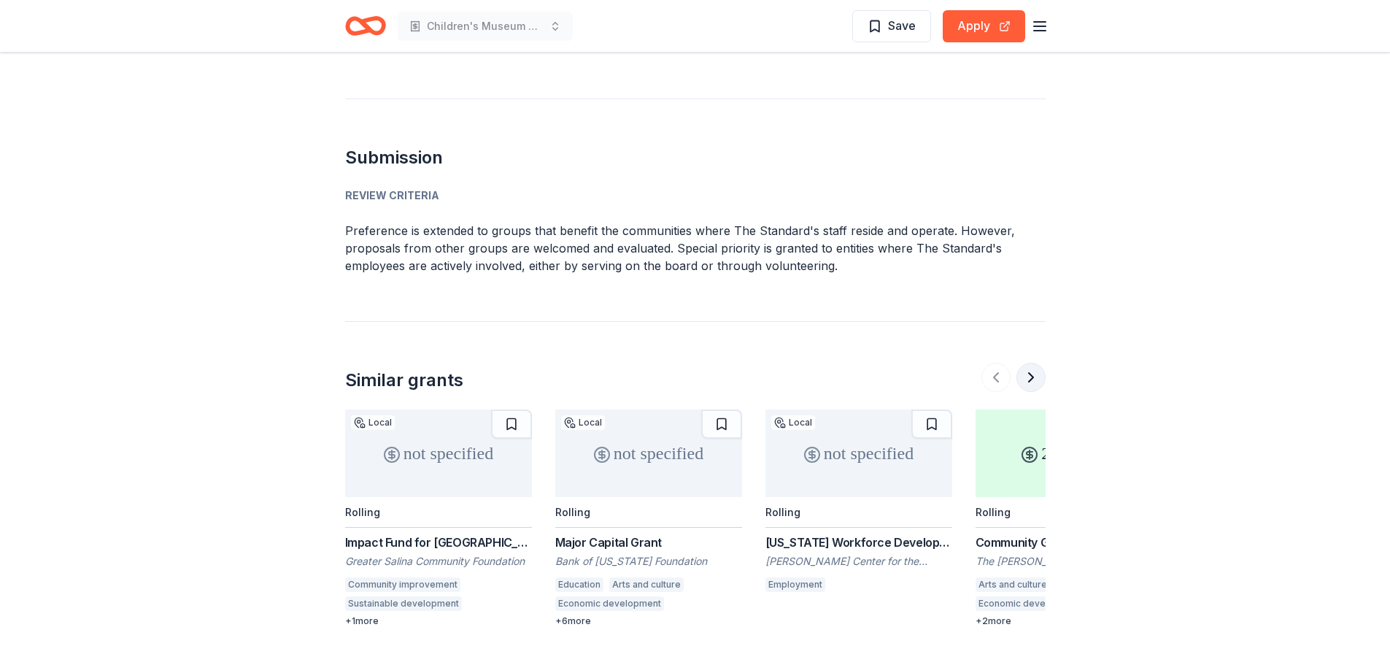
click at [1028, 363] on button at bounding box center [1030, 377] width 29 height 29
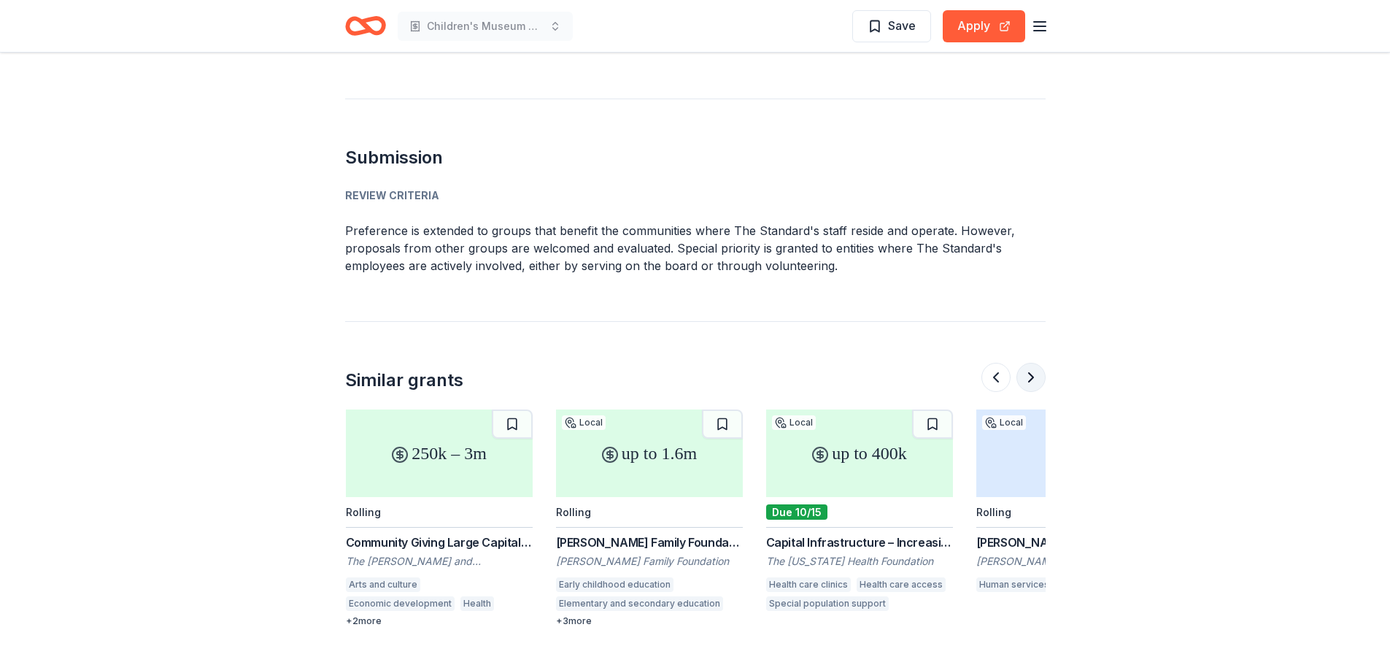
scroll to position [0, 630]
click at [665, 445] on div "up to 1.6m" at bounding box center [648, 453] width 187 height 88
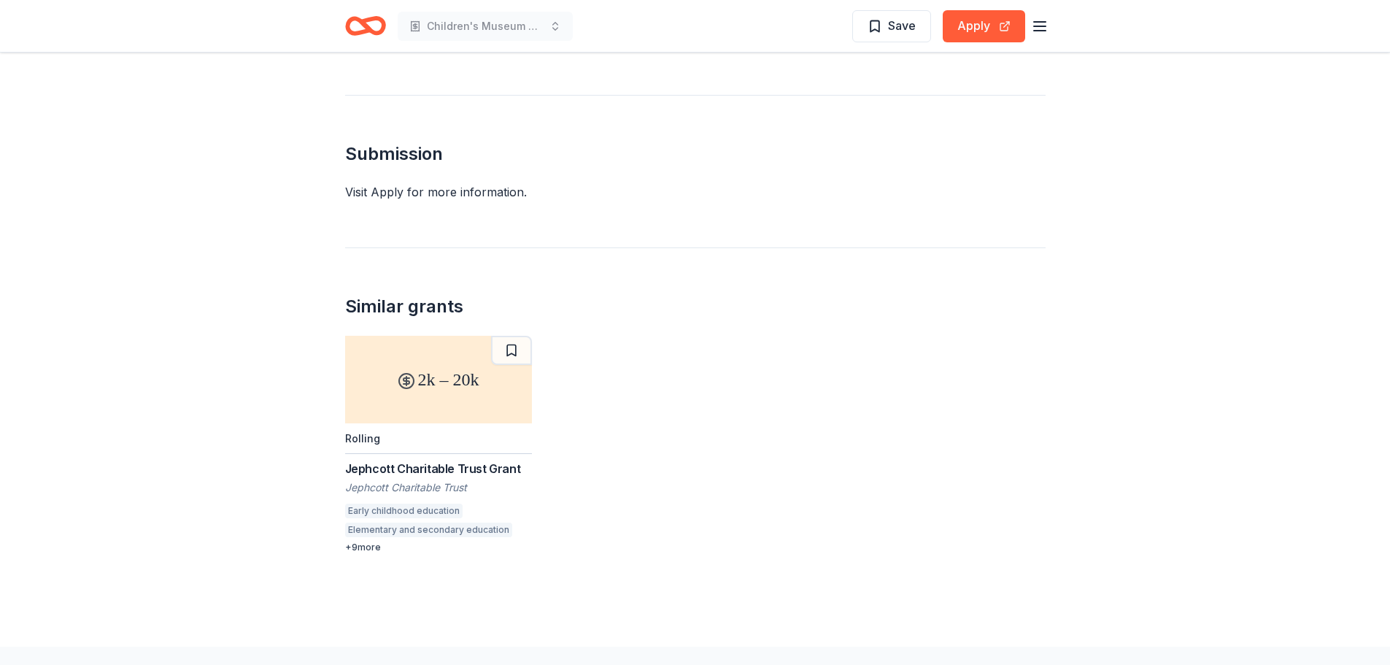
scroll to position [1386, 0]
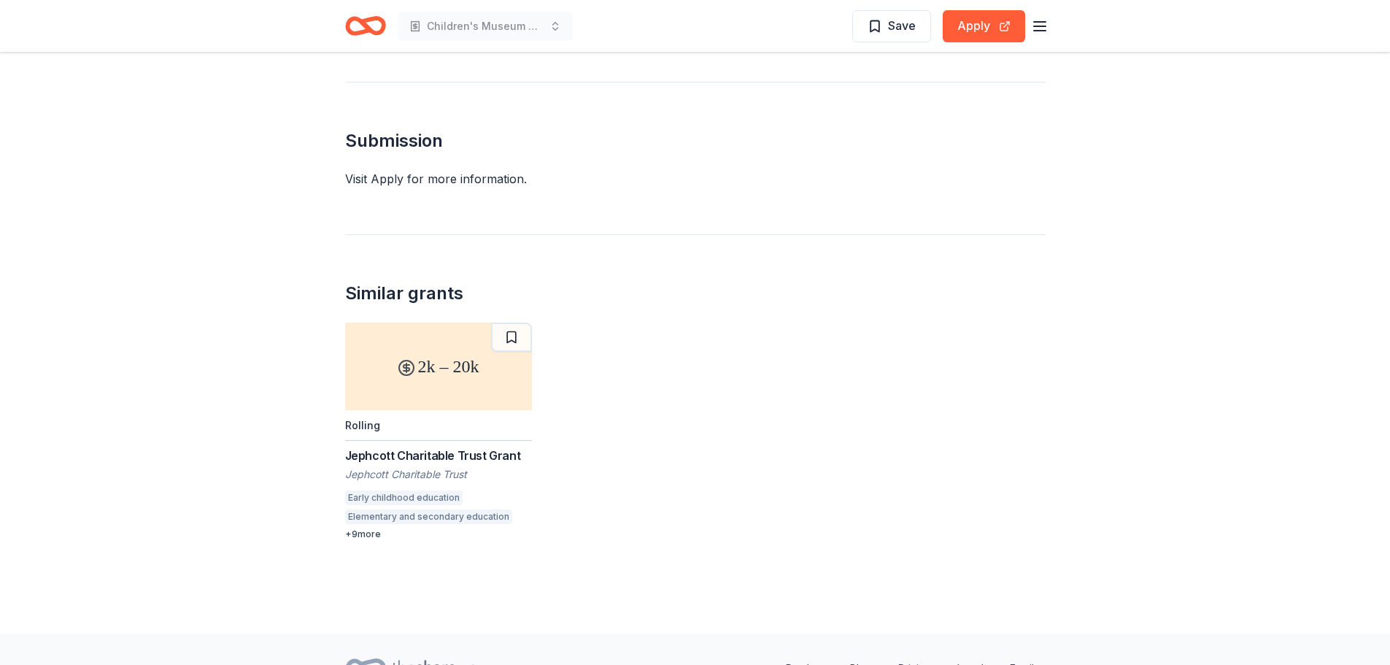
click at [455, 348] on div "2k – 20k" at bounding box center [438, 367] width 187 height 88
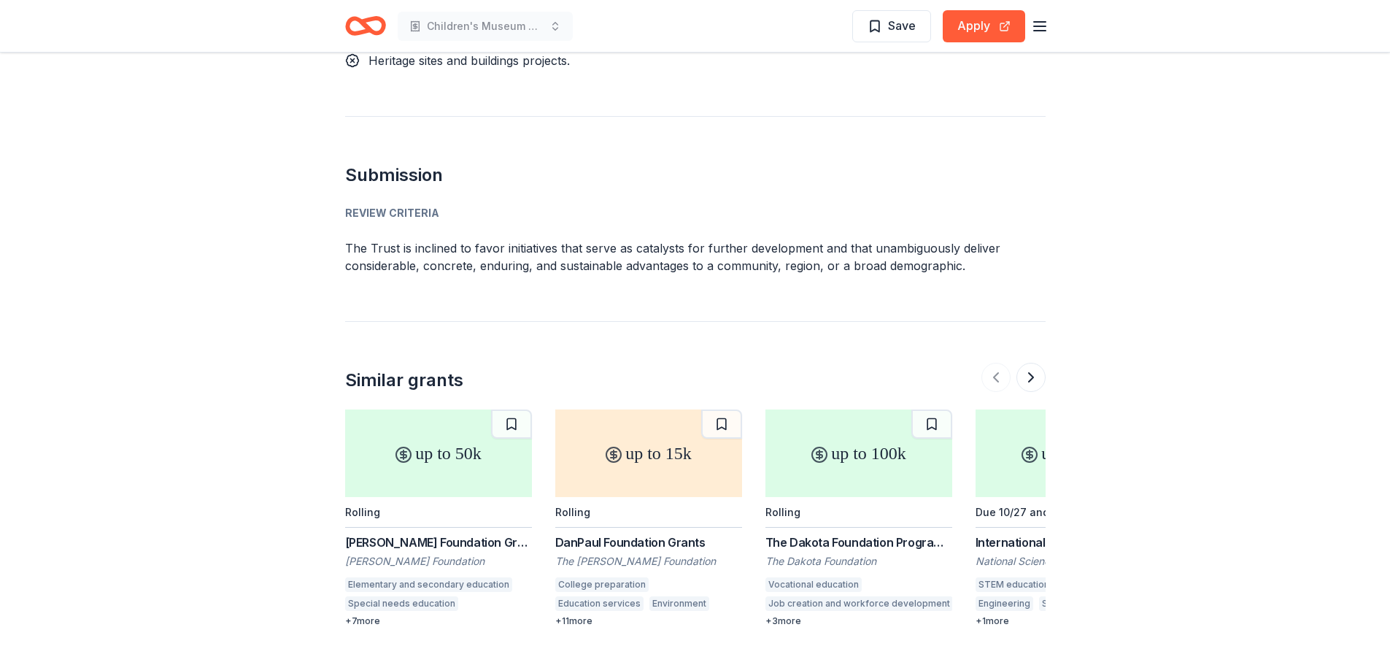
scroll to position [1824, 0]
